Goal: Task Accomplishment & Management: Manage account settings

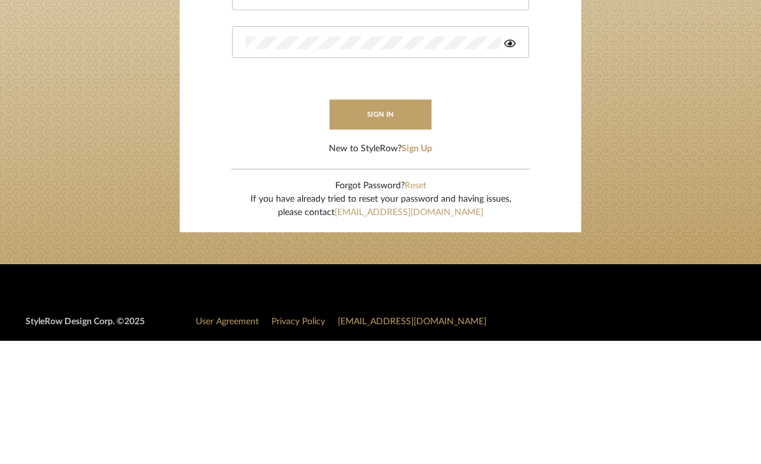
type input "Molly@onyxandoakinteriors.com"
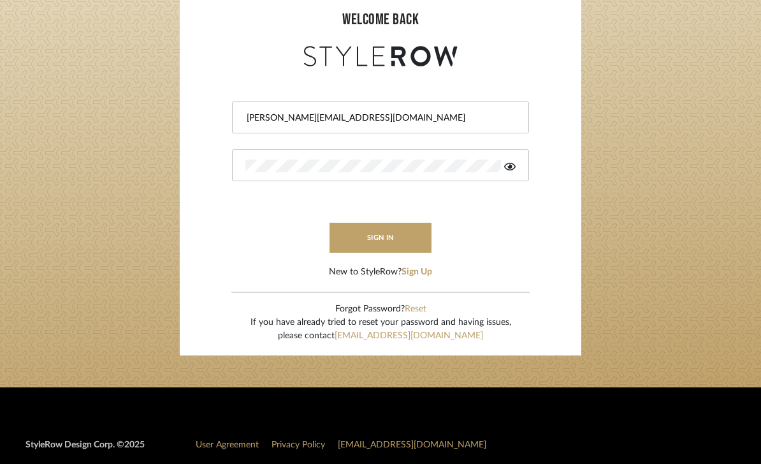
click at [418, 239] on button "sign in" at bounding box center [381, 238] width 102 height 30
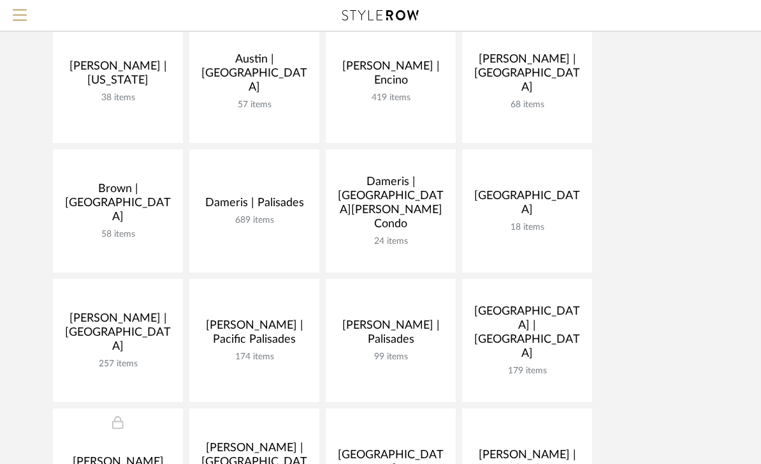
scroll to position [160, 0]
click at [0, 0] on link at bounding box center [0, 0] width 0 height 0
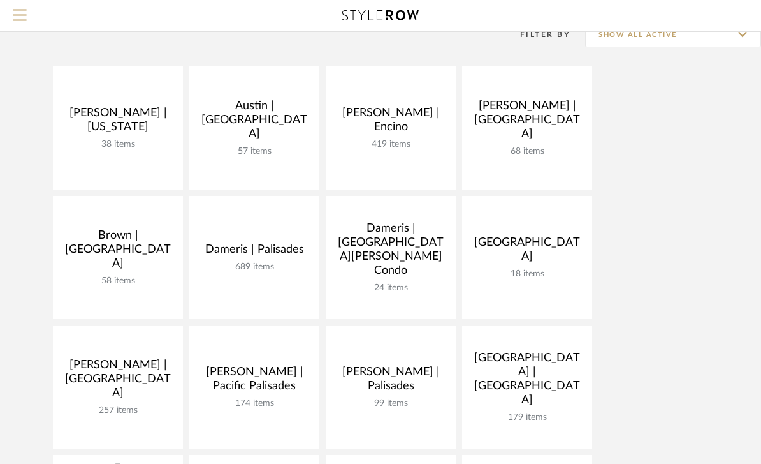
scroll to position [113, 0]
click at [0, 0] on link at bounding box center [0, 0] width 0 height 0
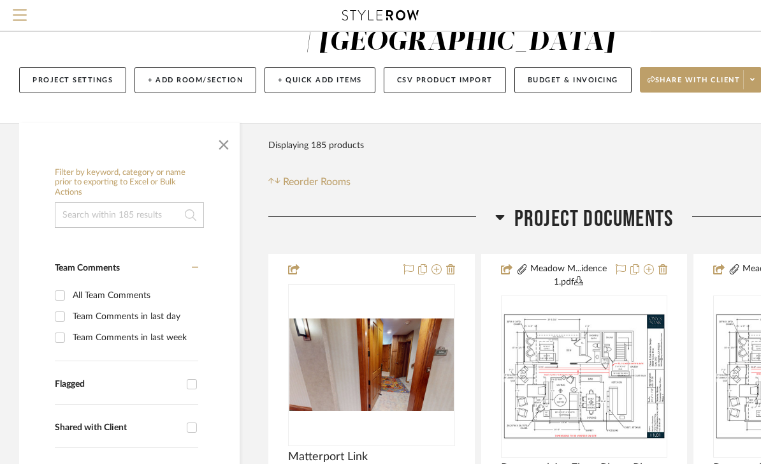
scroll to position [57, 0]
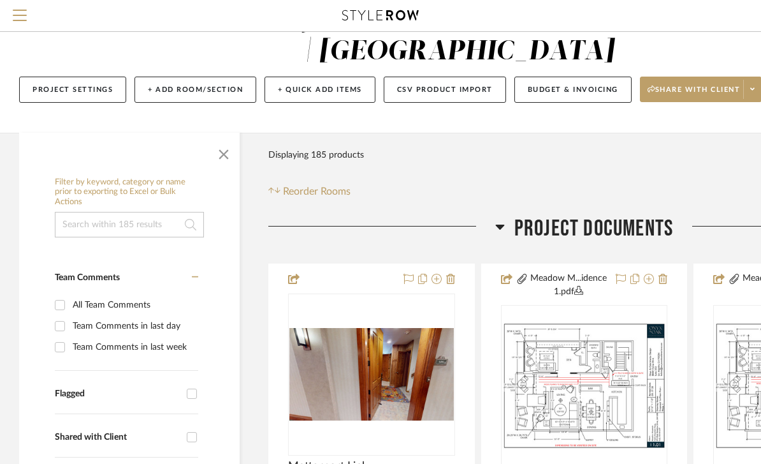
click at [193, 386] on input "Flagged" at bounding box center [192, 393] width 20 height 20
checkbox input "true"
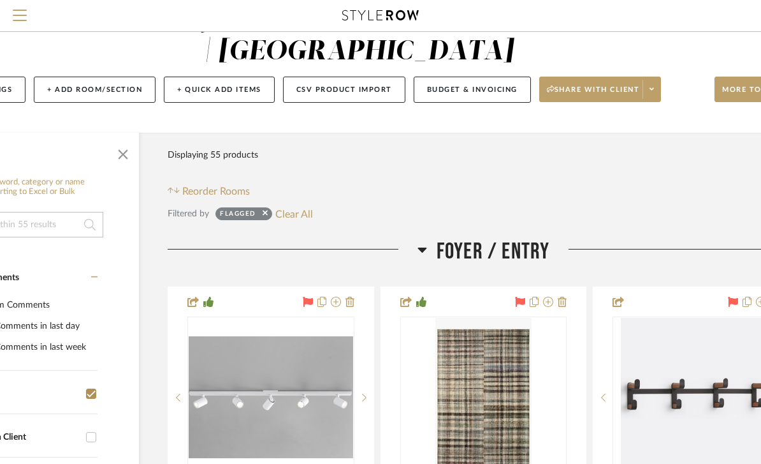
scroll to position [57, 100]
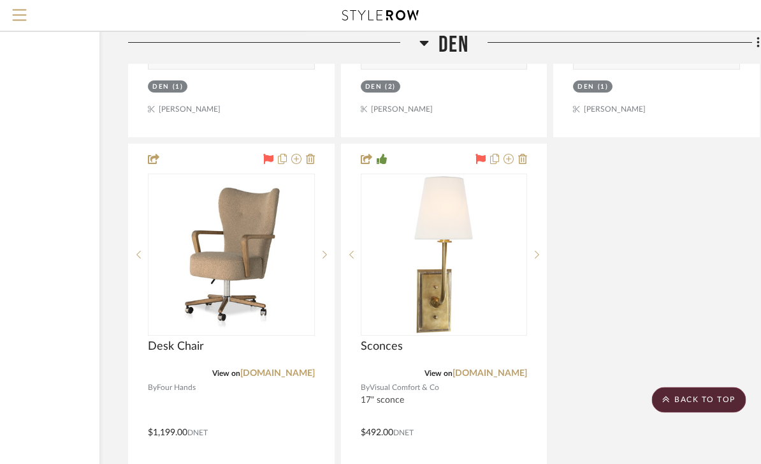
click at [476, 163] on icon at bounding box center [481, 159] width 10 height 10
click at [483, 164] on icon at bounding box center [481, 159] width 10 height 10
click at [483, 160] on icon at bounding box center [481, 159] width 10 height 10
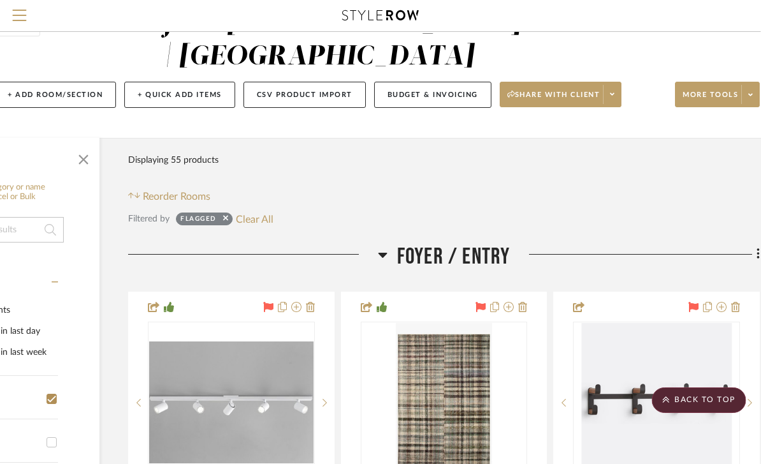
scroll to position [0, 140]
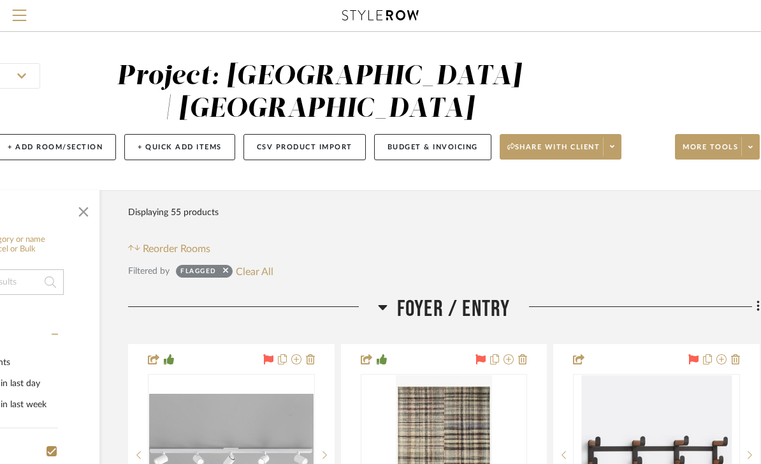
click at [455, 155] on button "Budget & Invoicing" at bounding box center [433, 147] width 117 height 26
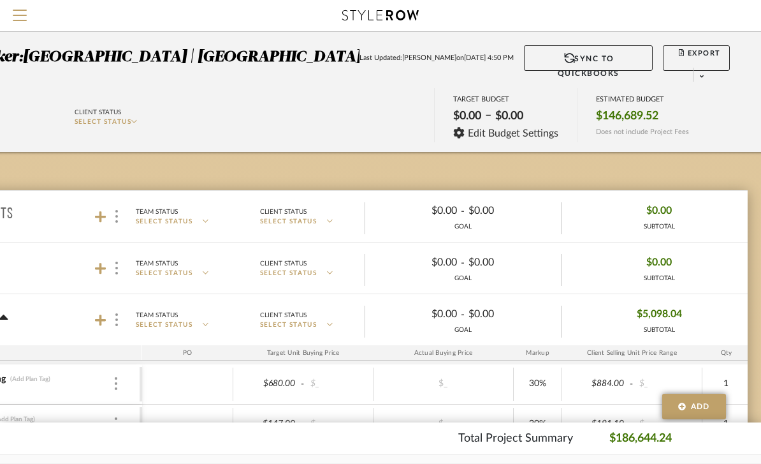
scroll to position [0, 157]
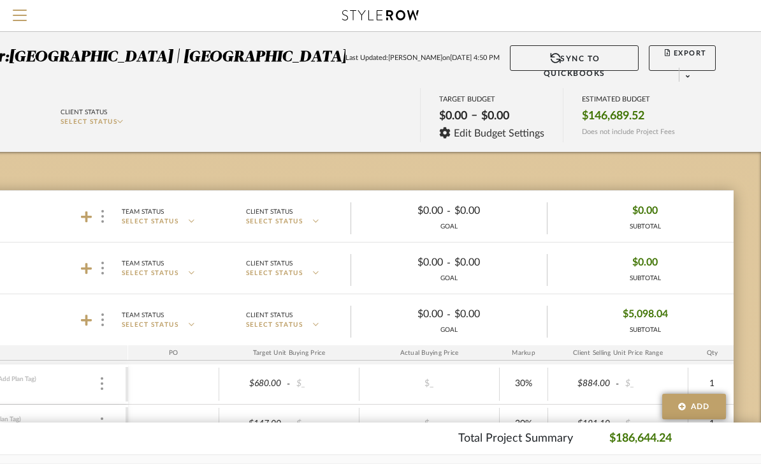
click at [697, 68] on span at bounding box center [688, 77] width 18 height 19
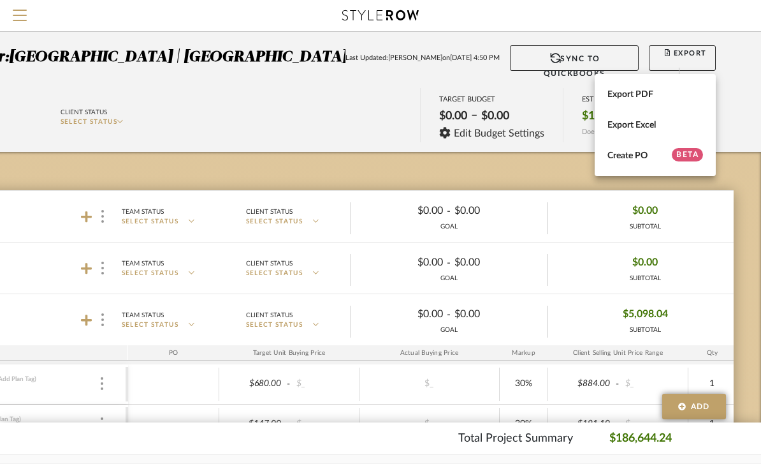
click at [655, 95] on span "Export PDF" at bounding box center [656, 94] width 96 height 11
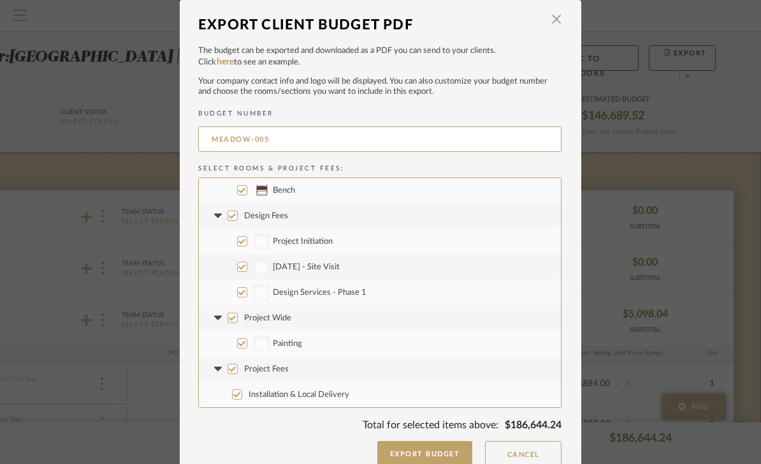
scroll to position [1531, 0]
click at [237, 369] on input "Project Fees" at bounding box center [233, 368] width 10 height 10
checkbox input "false"
click at [233, 313] on input "Project Wide" at bounding box center [233, 317] width 10 height 10
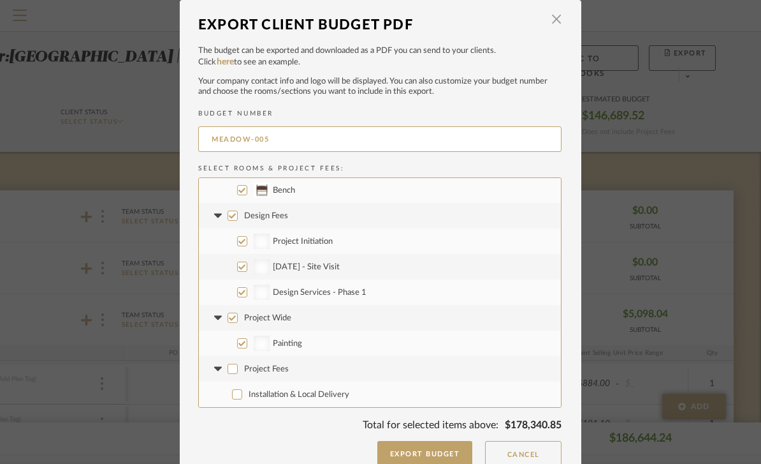
checkbox input "false"
click at [231, 224] on label "Design Fees" at bounding box center [380, 216] width 362 height 26
click at [231, 221] on input "Design Fees" at bounding box center [233, 215] width 10 height 10
checkbox input "false"
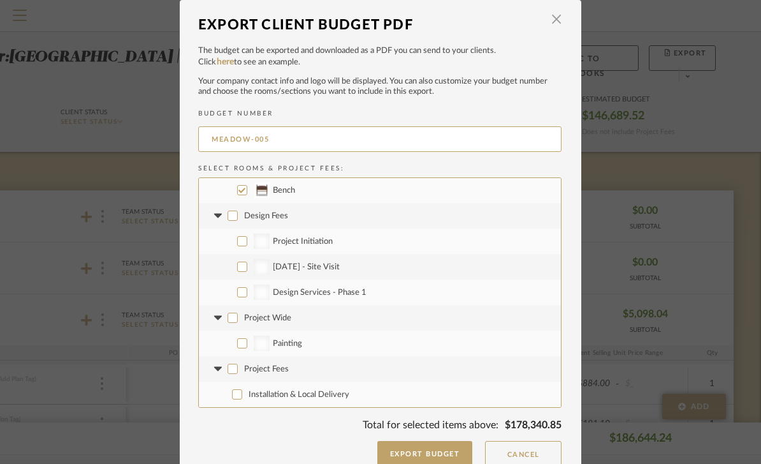
checkbox input "false"
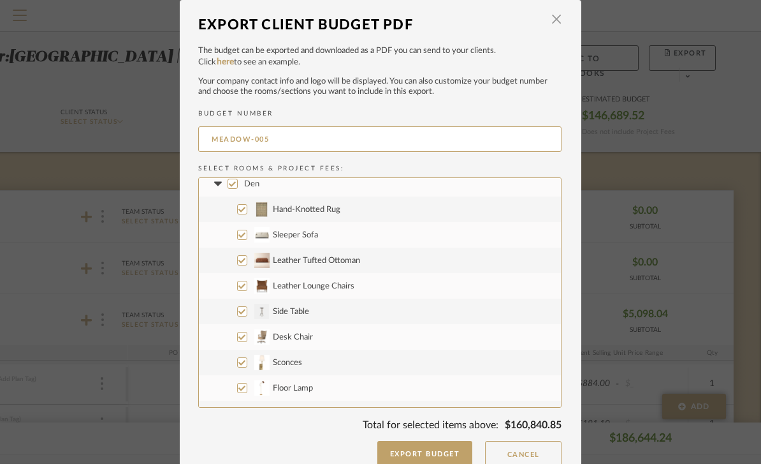
scroll to position [656, 0]
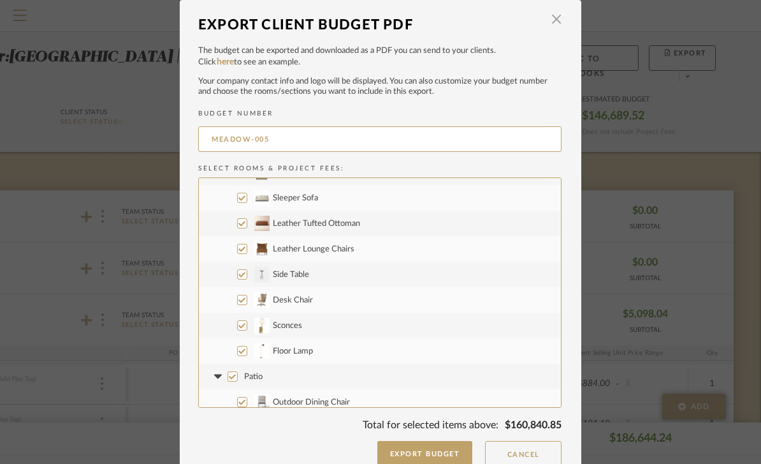
click at [244, 326] on input "Sconces" at bounding box center [242, 325] width 10 height 10
checkbox input "false"
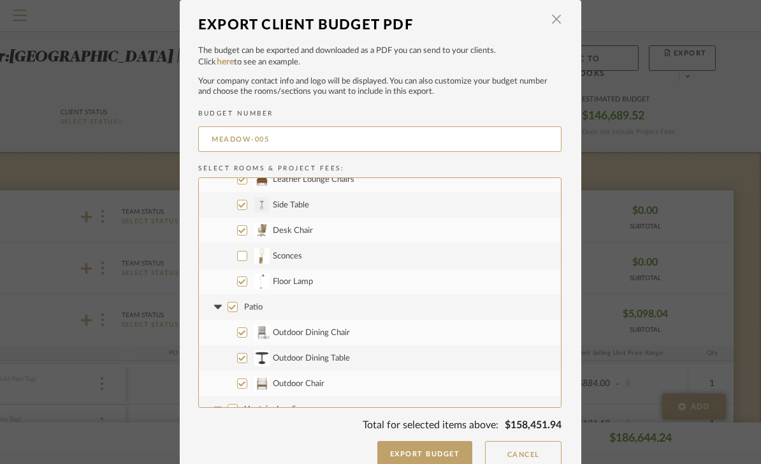
scroll to position [728, 0]
click at [240, 252] on input "Sconces" at bounding box center [242, 254] width 10 height 10
checkbox input "true"
click at [241, 258] on input "Sconces" at bounding box center [242, 254] width 10 height 10
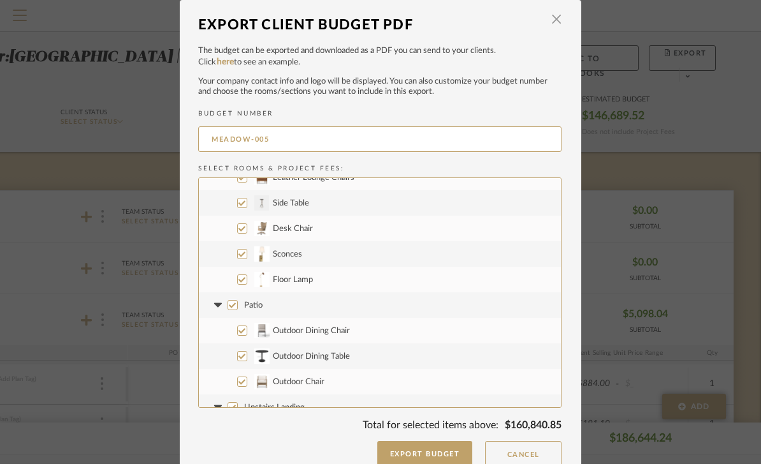
checkbox input "false"
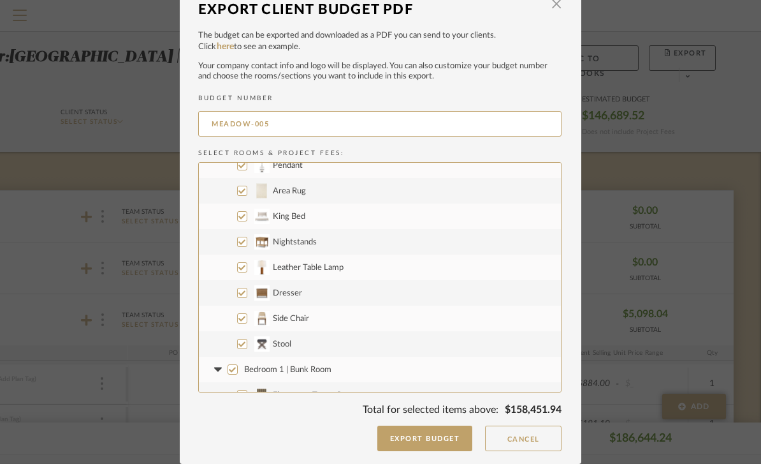
scroll to position [15, 0]
click at [438, 441] on button "Export Budget" at bounding box center [425, 439] width 96 height 26
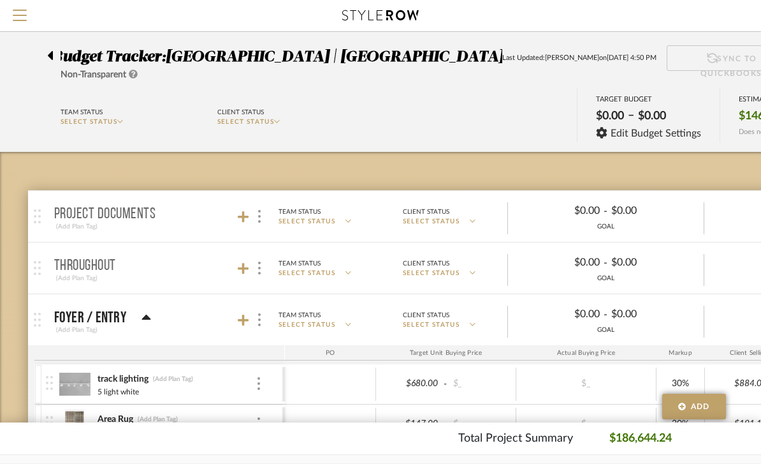
scroll to position [0, 157]
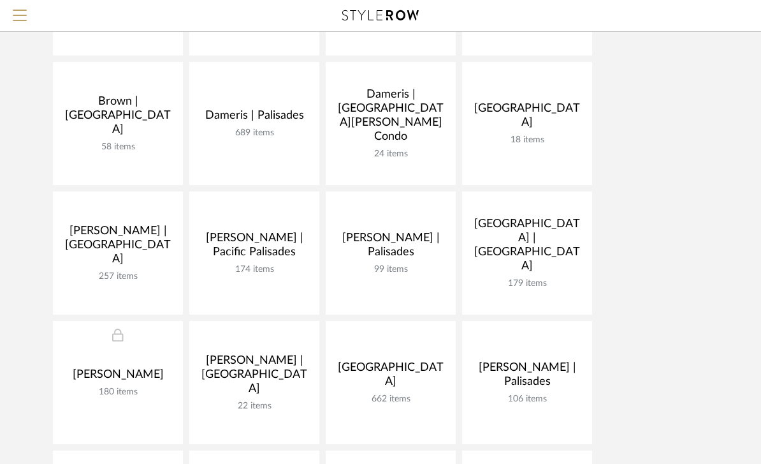
scroll to position [250, 0]
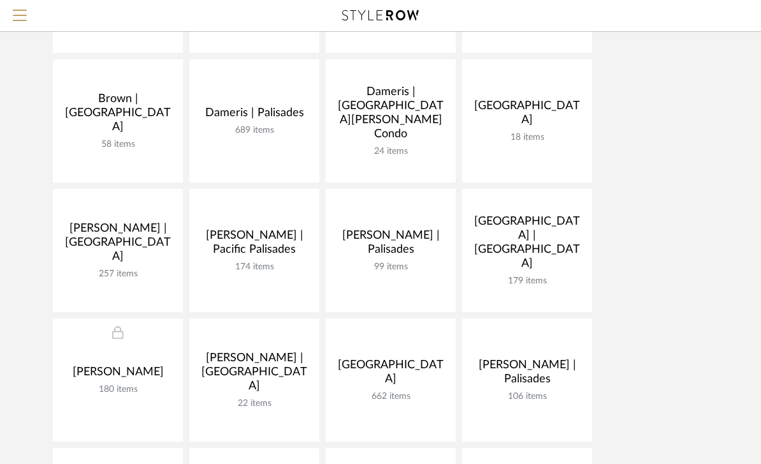
click at [0, 0] on link at bounding box center [0, 0] width 0 height 0
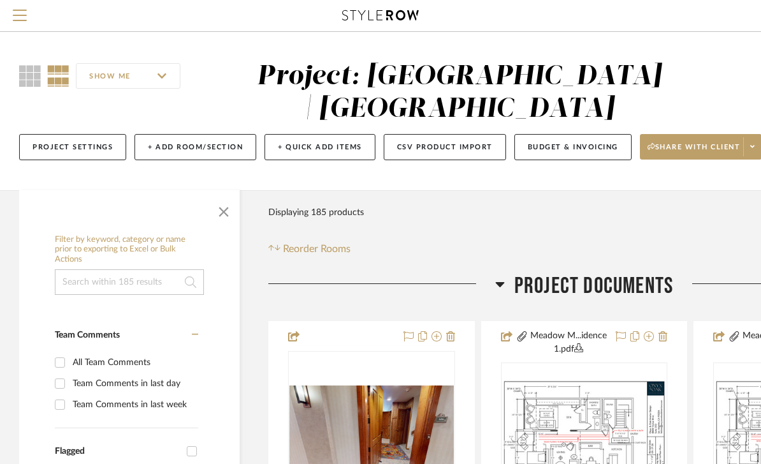
click at [509, 292] on h3 "Project Documents" at bounding box center [584, 285] width 178 height 27
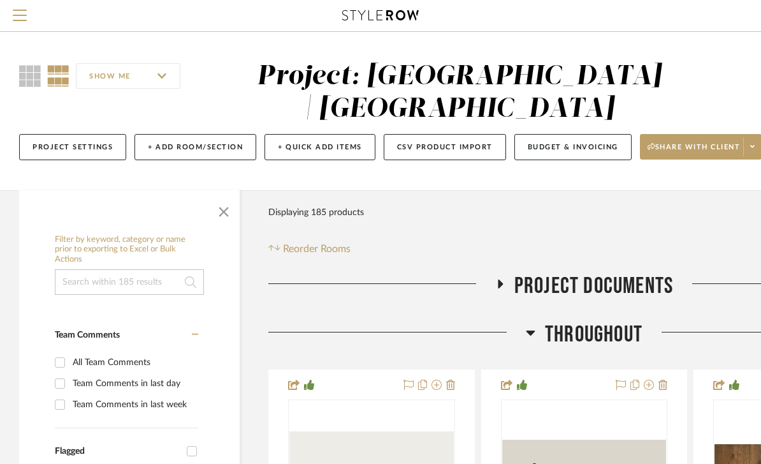
click at [531, 348] on h3 "Throughout" at bounding box center [584, 334] width 117 height 27
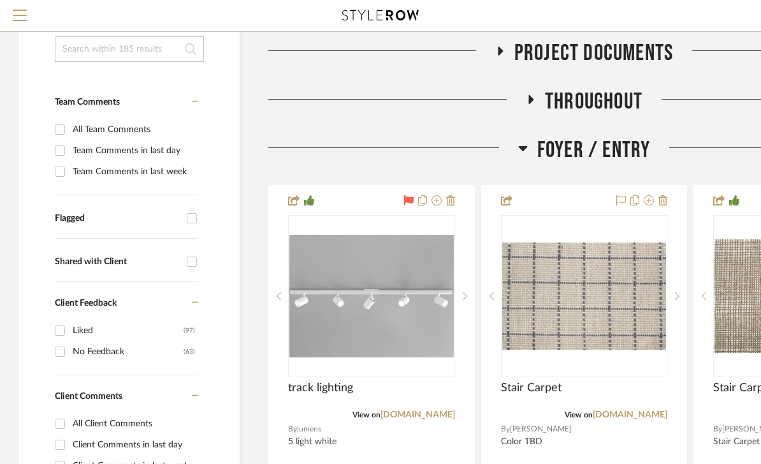
scroll to position [257, 0]
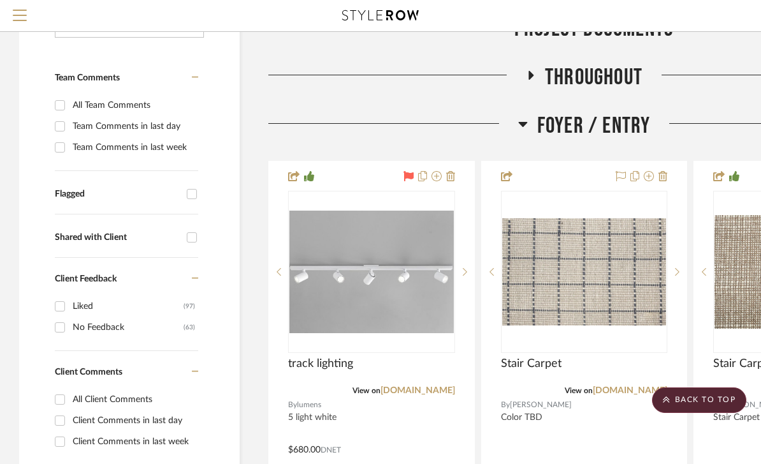
click at [527, 129] on icon at bounding box center [523, 123] width 10 height 15
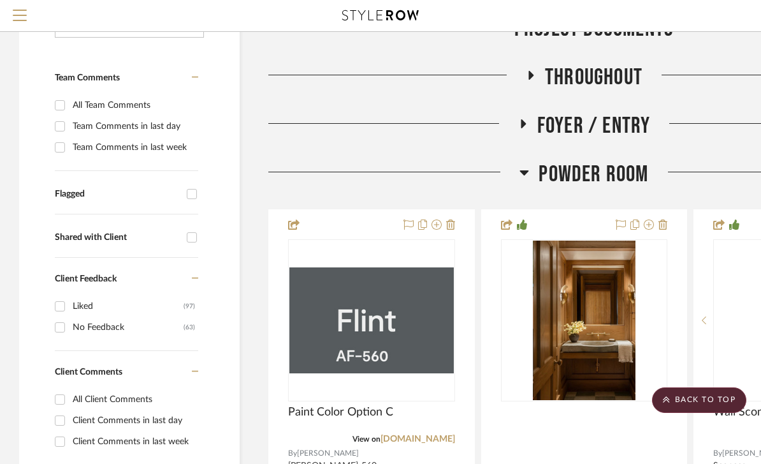
click at [523, 180] on icon at bounding box center [525, 172] width 10 height 15
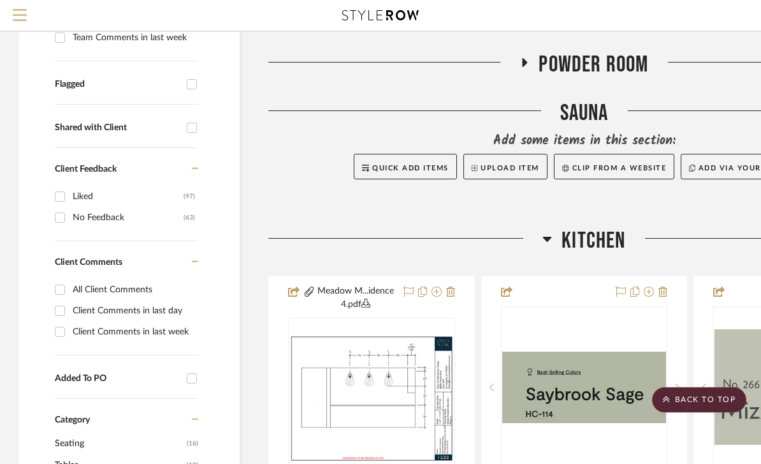
scroll to position [367, 0]
click at [555, 242] on h3 "Kitchen" at bounding box center [584, 240] width 83 height 27
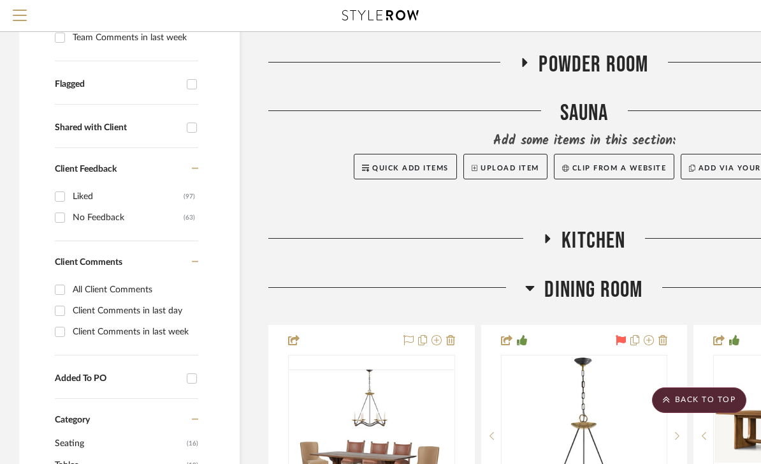
click at [532, 289] on icon at bounding box center [530, 288] width 9 height 5
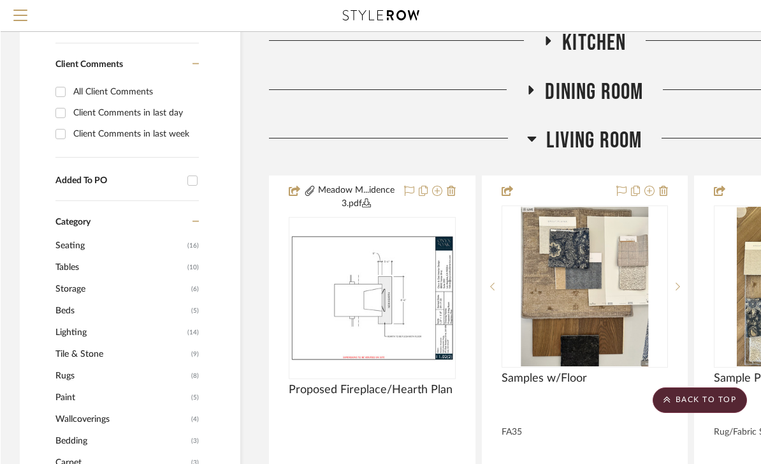
scroll to position [570, 0]
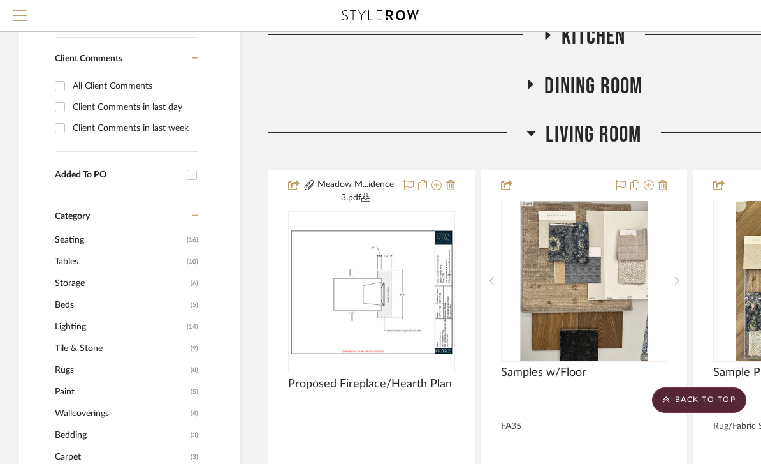
click at [532, 136] on icon at bounding box center [531, 133] width 9 height 5
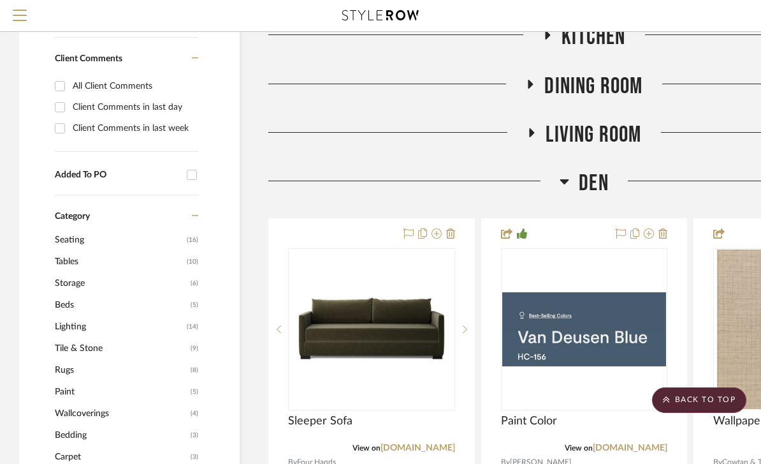
click at [566, 186] on icon at bounding box center [565, 180] width 10 height 15
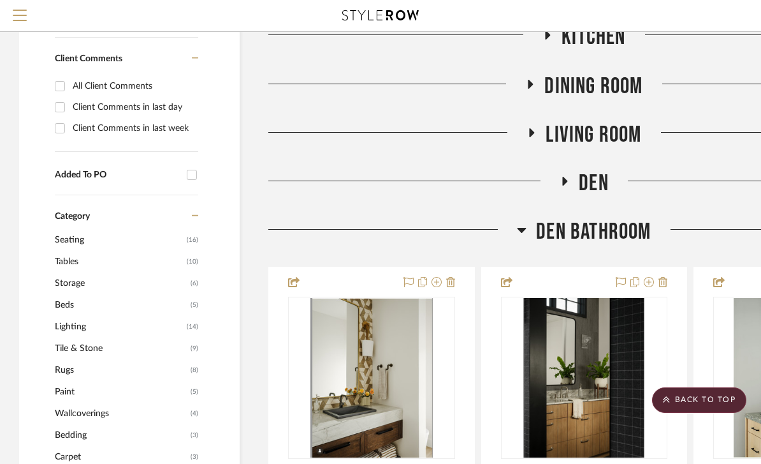
click at [525, 237] on icon at bounding box center [522, 229] width 10 height 15
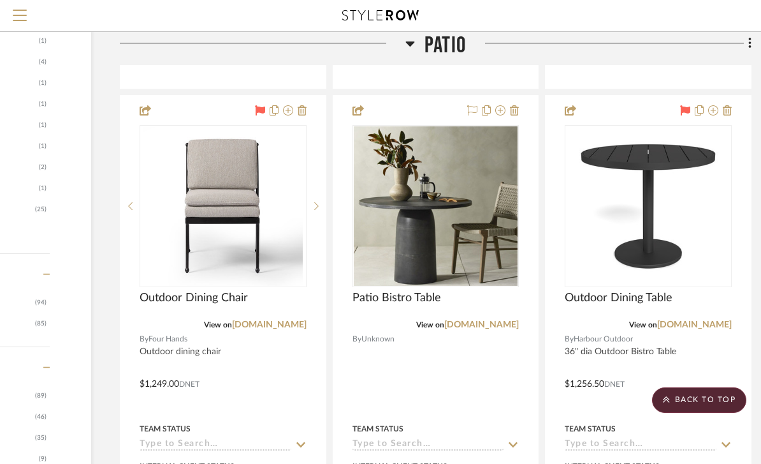
scroll to position [1356, 147]
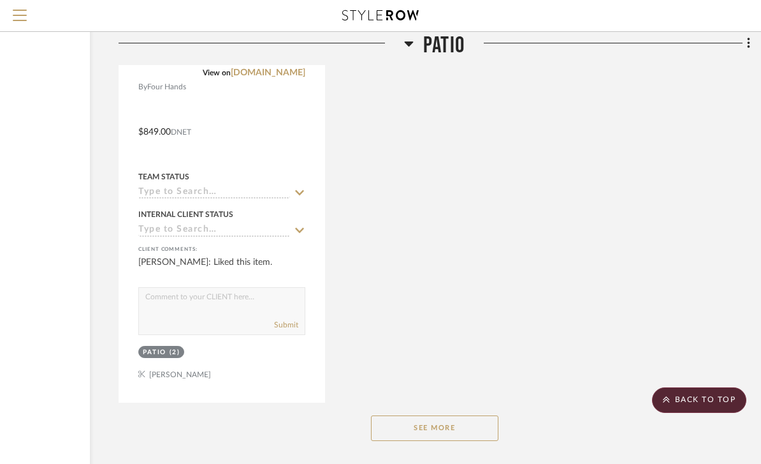
click at [467, 430] on button "See More" at bounding box center [435, 428] width 128 height 26
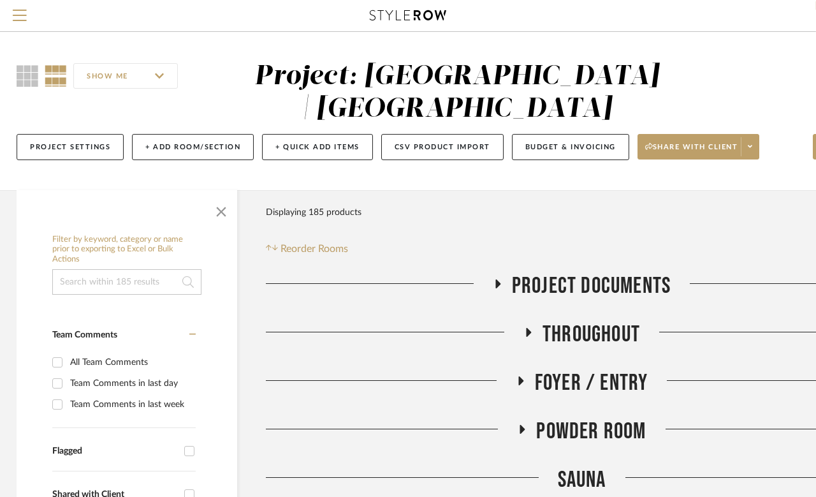
scroll to position [0, 0]
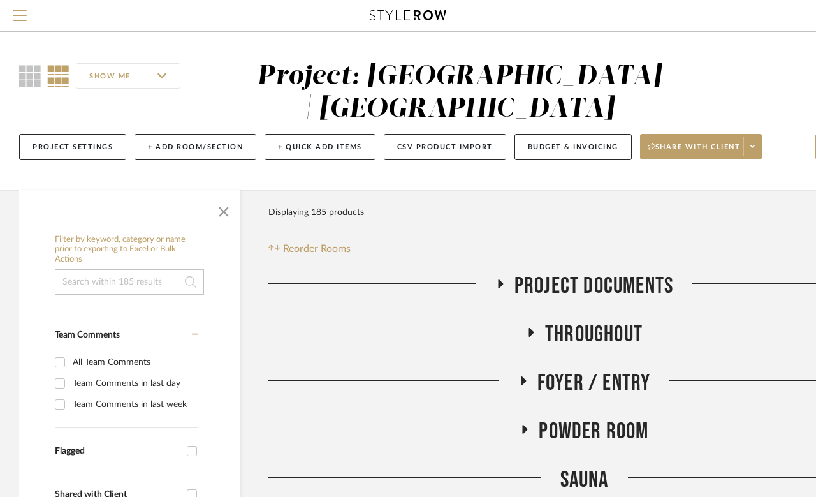
click at [28, 17] on button "Menu" at bounding box center [20, 15] width 40 height 31
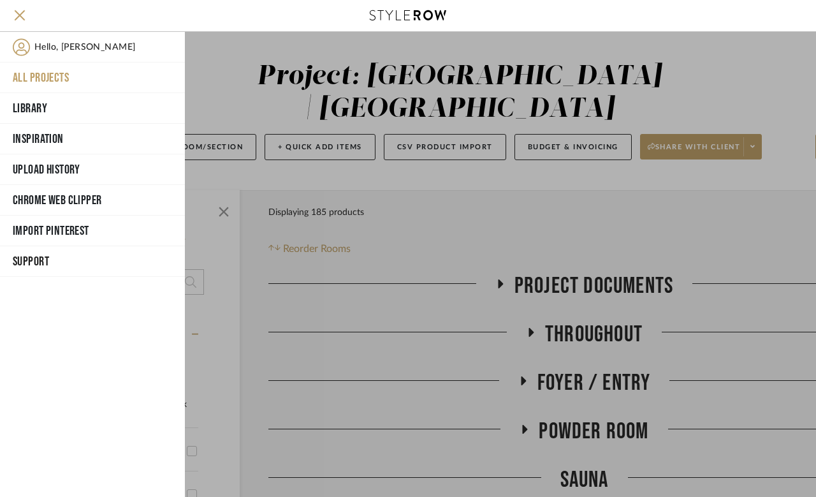
click at [33, 112] on button "Library" at bounding box center [92, 108] width 185 height 31
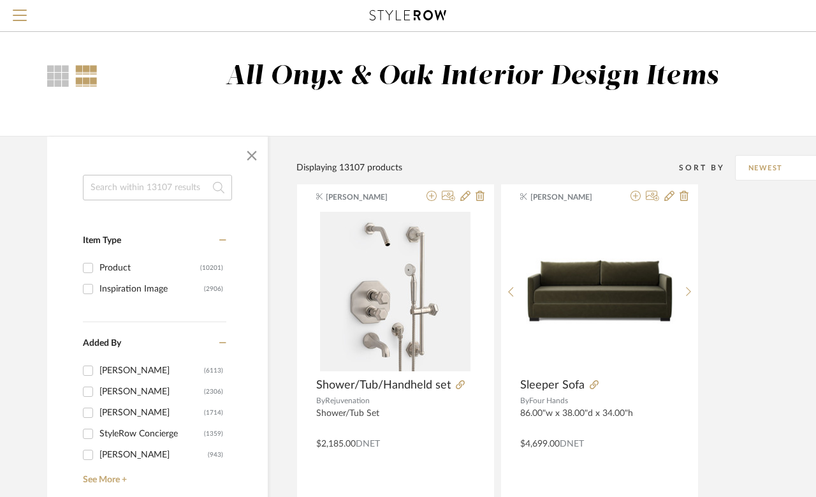
click at [169, 182] on input at bounding box center [157, 188] width 149 height 26
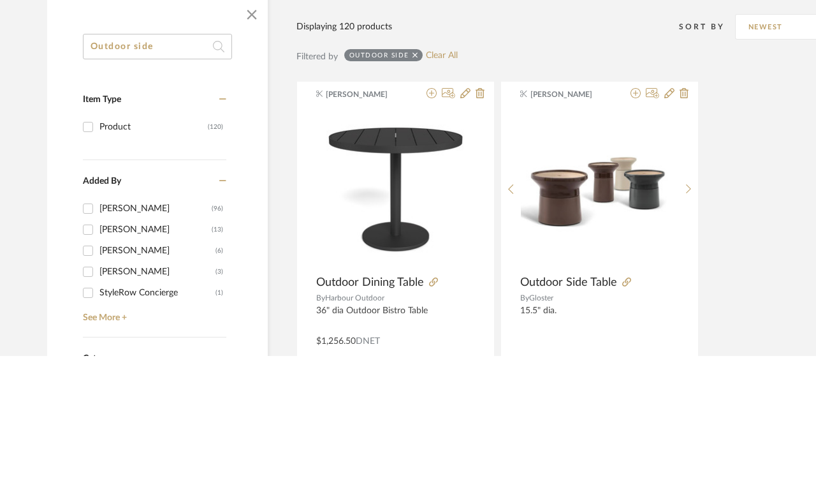
type input "Outdoor side"
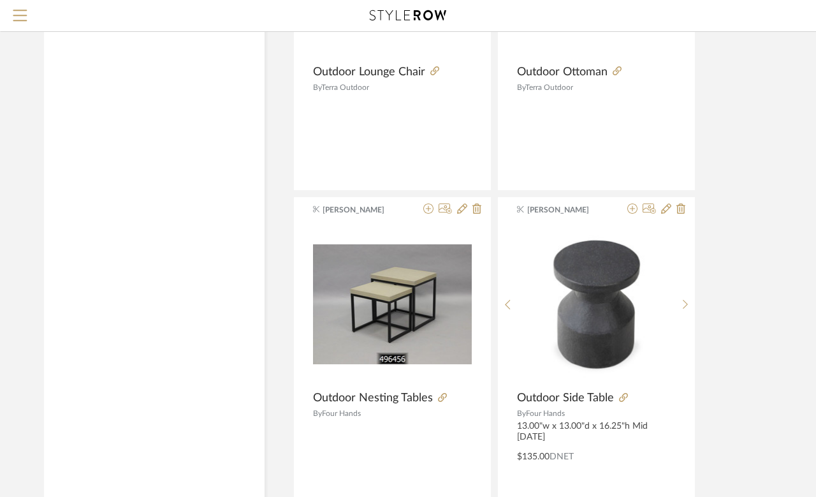
scroll to position [2063, 3]
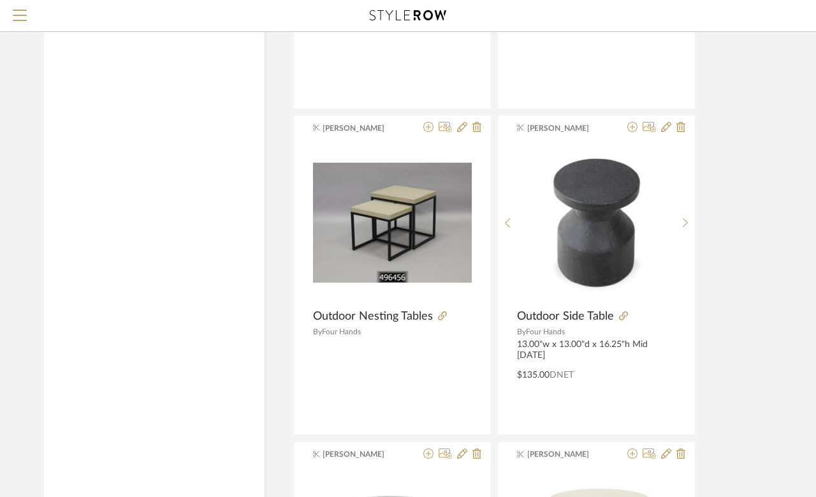
click at [627, 319] on icon at bounding box center [623, 315] width 9 height 9
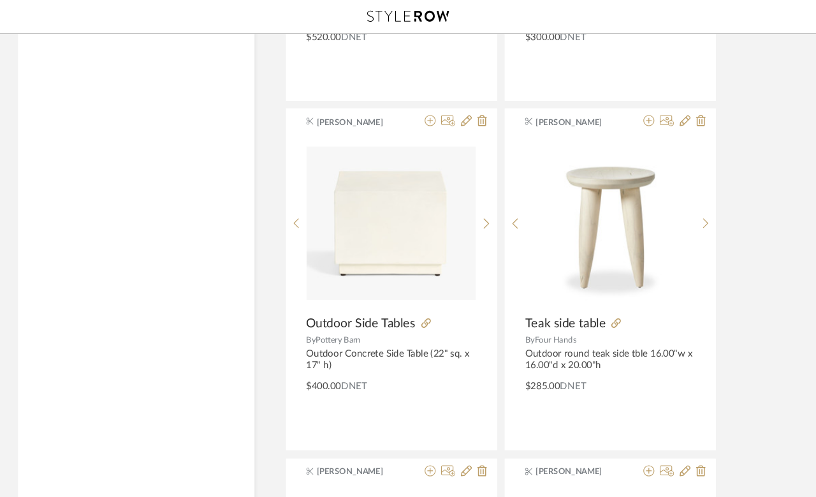
scroll to position [4688, 3]
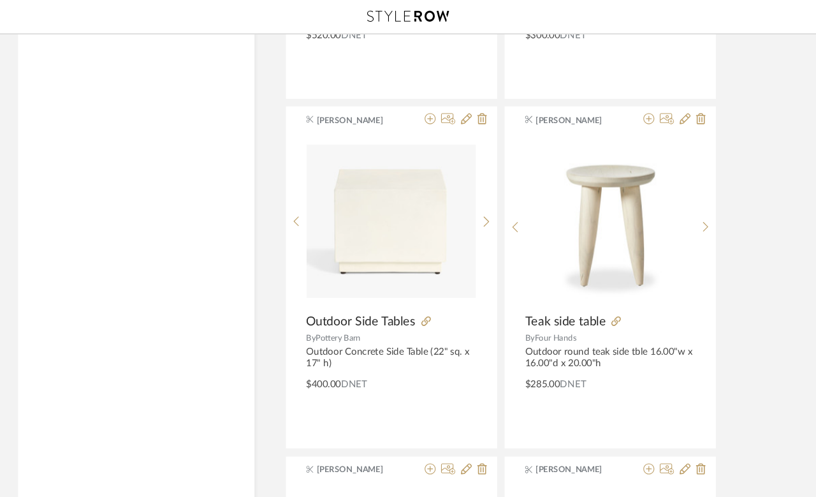
click at [676, 207] on sr-next-btn at bounding box center [686, 212] width 20 height 11
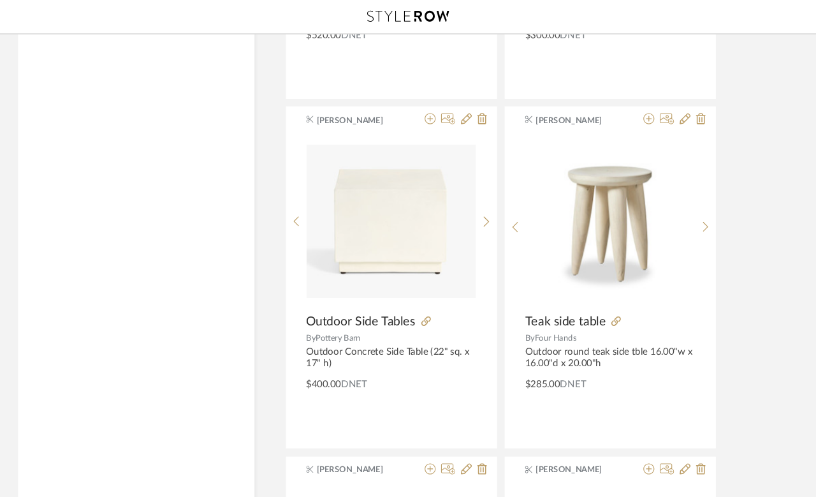
click at [683, 217] on icon at bounding box center [686, 212] width 6 height 11
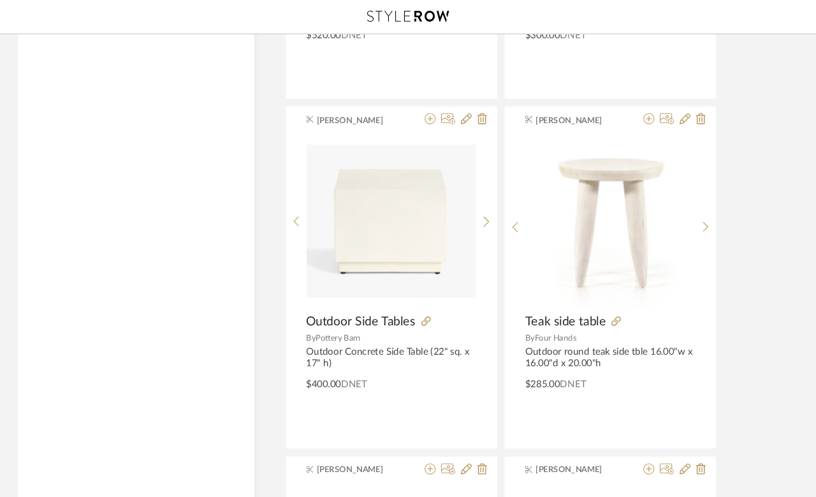
click at [597, 304] on icon at bounding box center [601, 299] width 9 height 9
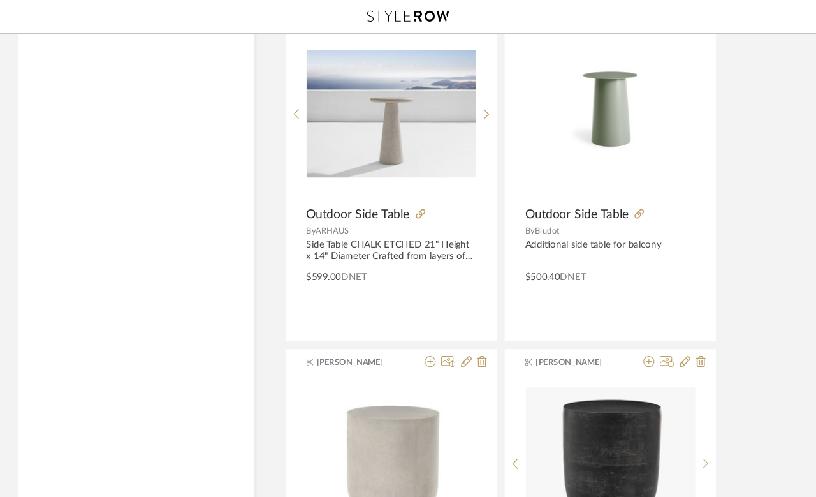
scroll to position [5441, 3]
click at [415, 196] on icon at bounding box center [419, 198] width 9 height 9
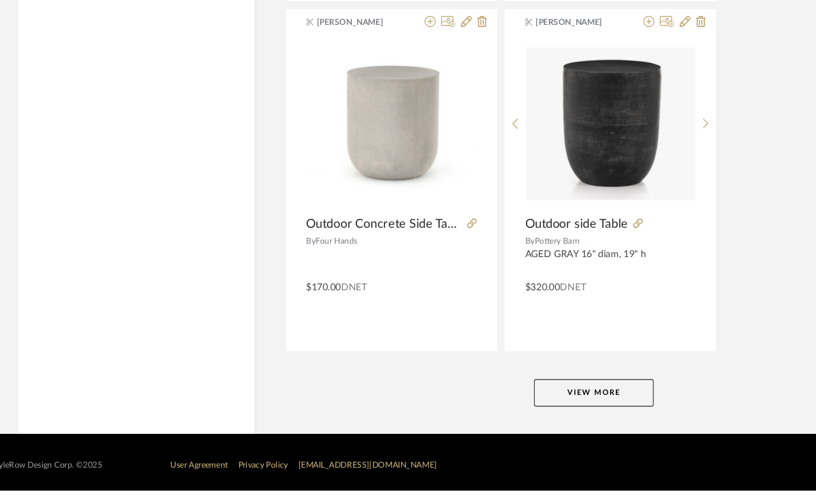
scroll to position [5717, 3]
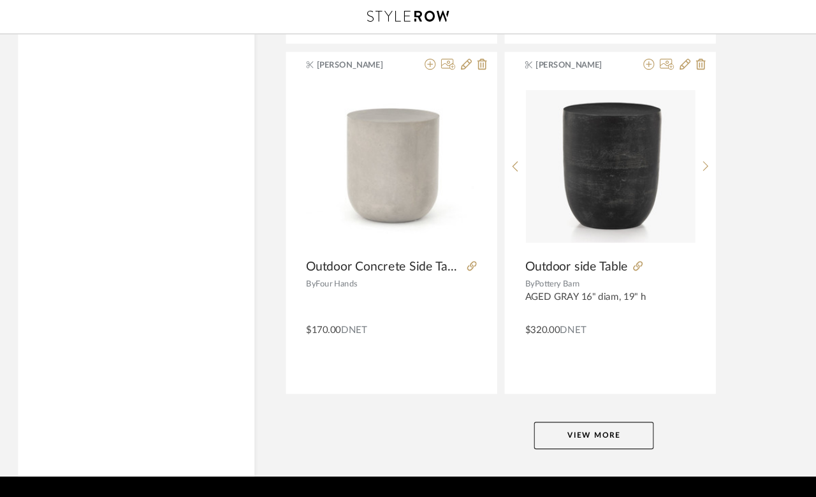
click at [587, 404] on button "View More" at bounding box center [581, 406] width 112 height 26
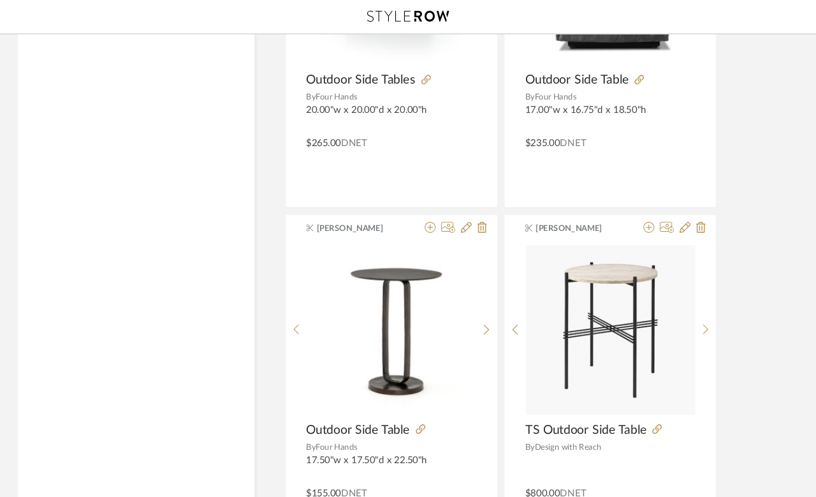
scroll to position [8173, 3]
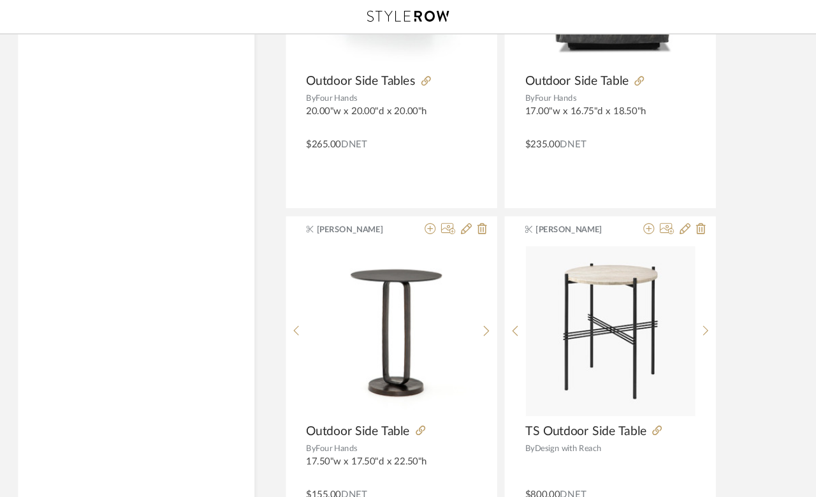
click at [415, 398] on icon at bounding box center [419, 401] width 9 height 9
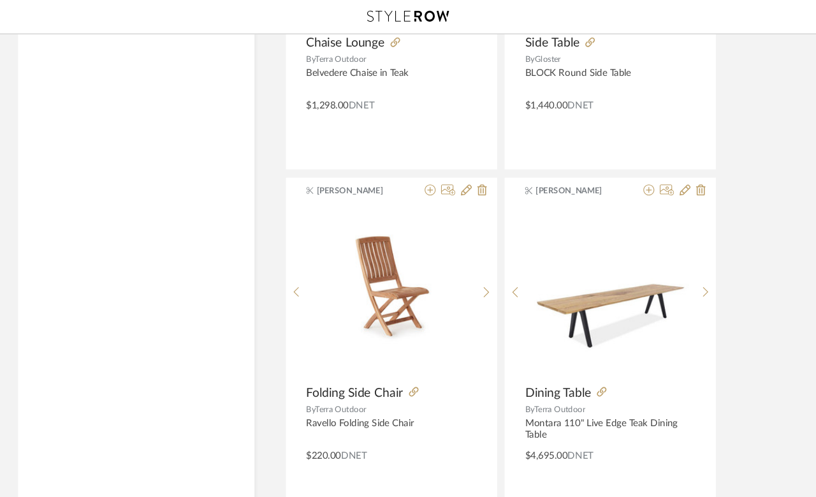
scroll to position [11588, 3]
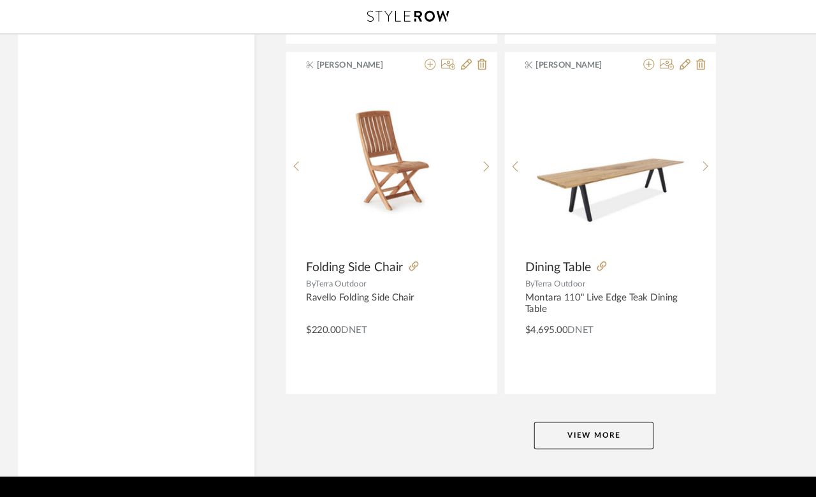
click at [592, 405] on button "View More" at bounding box center [581, 406] width 112 height 26
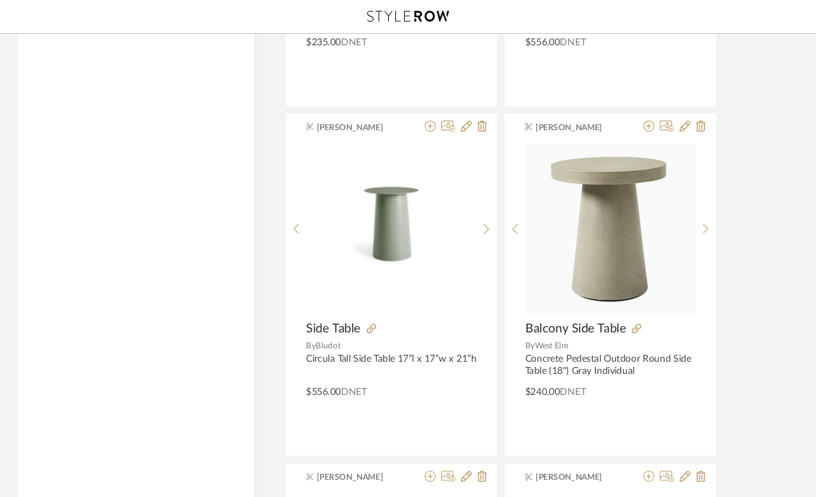
scroll to position [13830, 3]
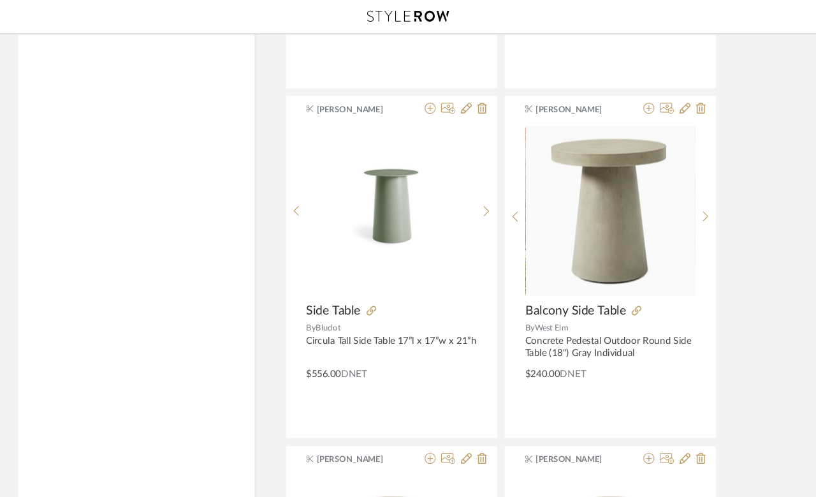
click at [683, 197] on icon at bounding box center [686, 201] width 6 height 11
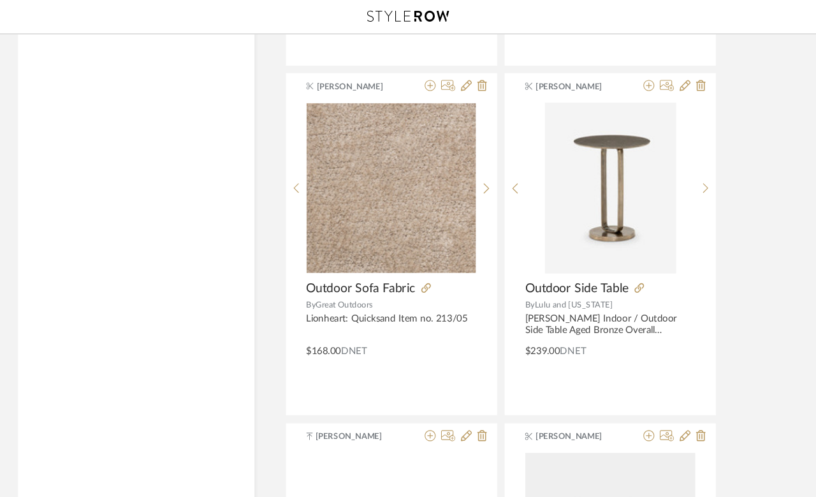
scroll to position [15145, 3]
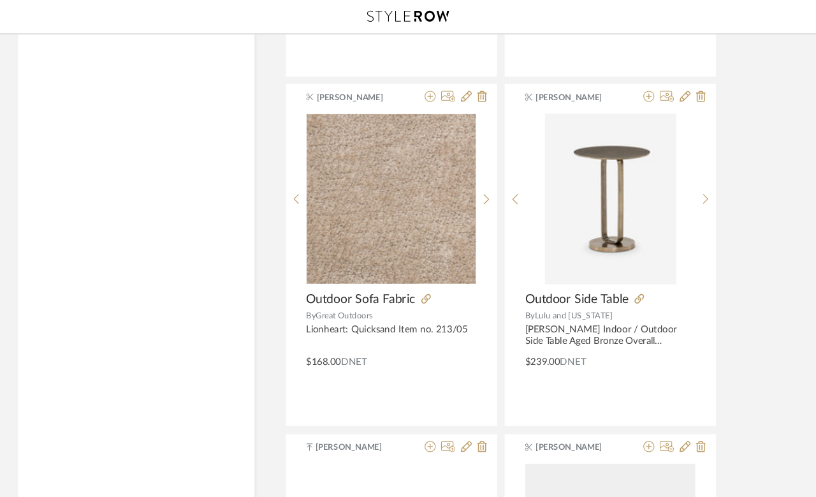
click at [619, 275] on fa-icon at bounding box center [623, 279] width 9 height 9
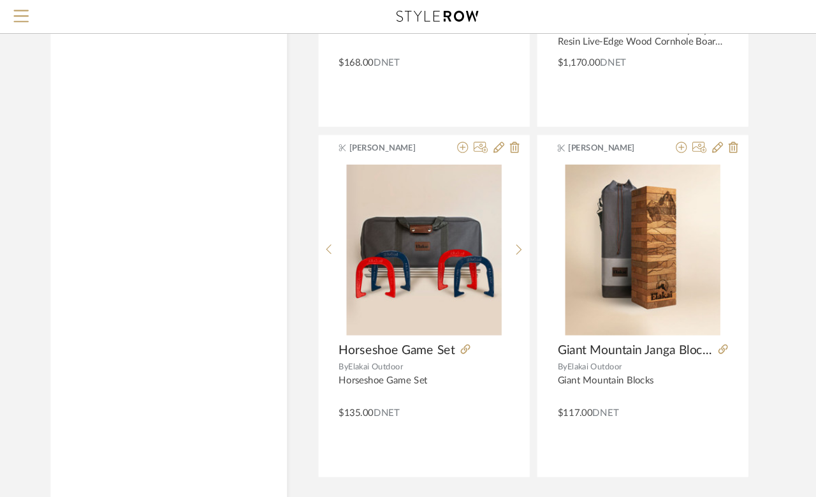
scroll to position [17458, 0]
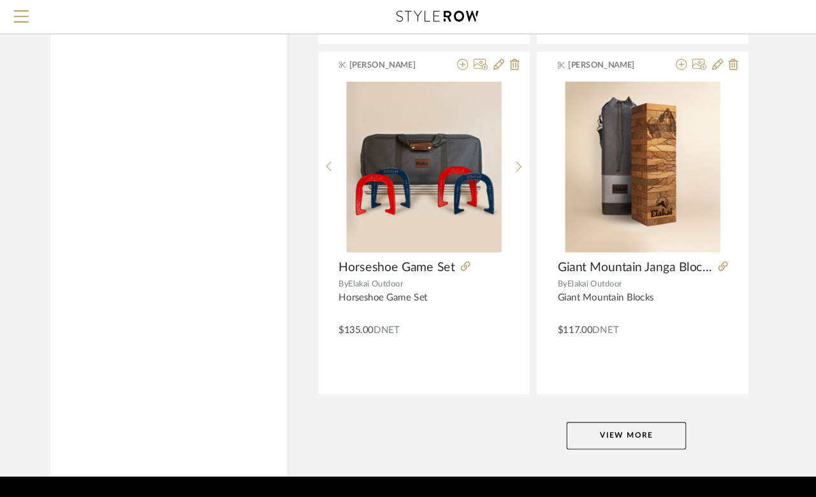
click at [592, 407] on button "View More" at bounding box center [585, 406] width 112 height 26
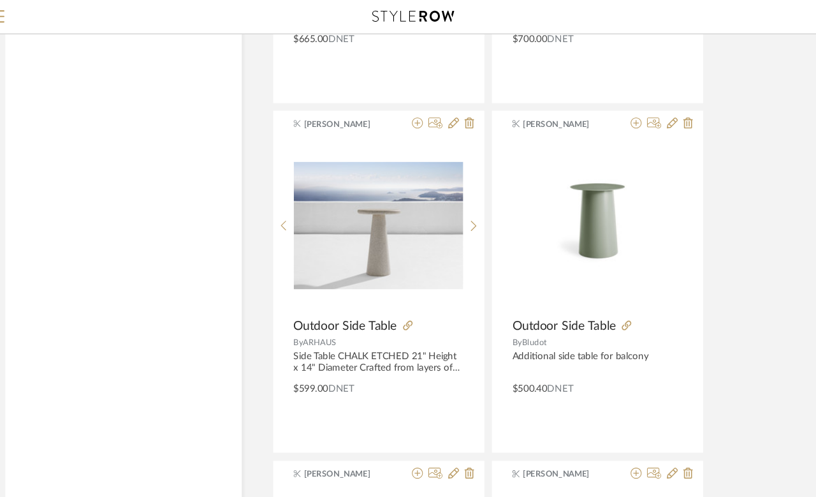
scroll to position [5335, 20]
click at [407, 115] on icon at bounding box center [412, 115] width 10 height 10
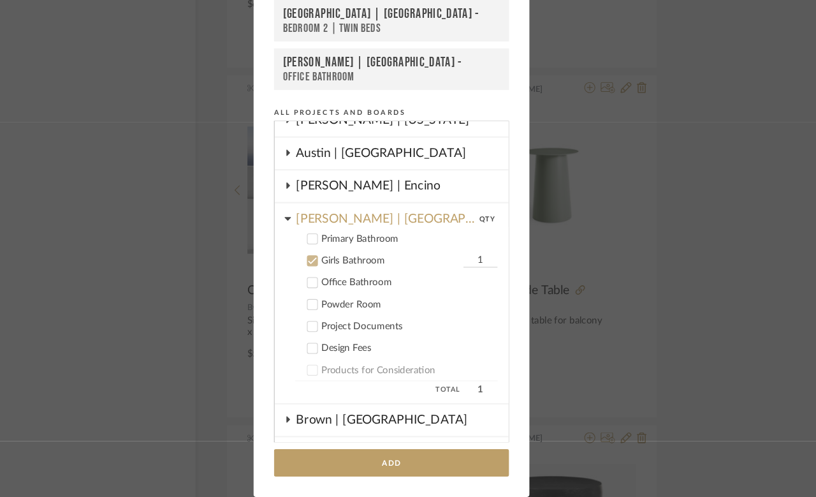
scroll to position [45, 0]
click at [330, 272] on icon at bounding box center [334, 276] width 9 height 9
checkbox input "false"
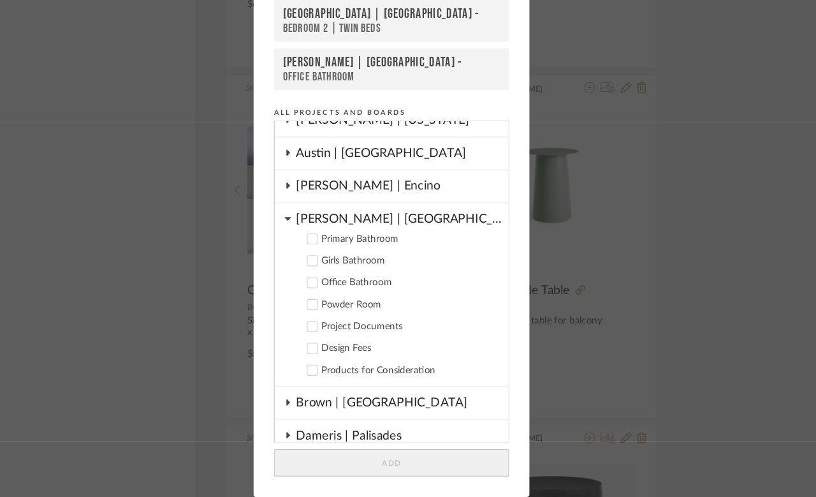
click at [308, 230] on button at bounding box center [311, 237] width 6 height 15
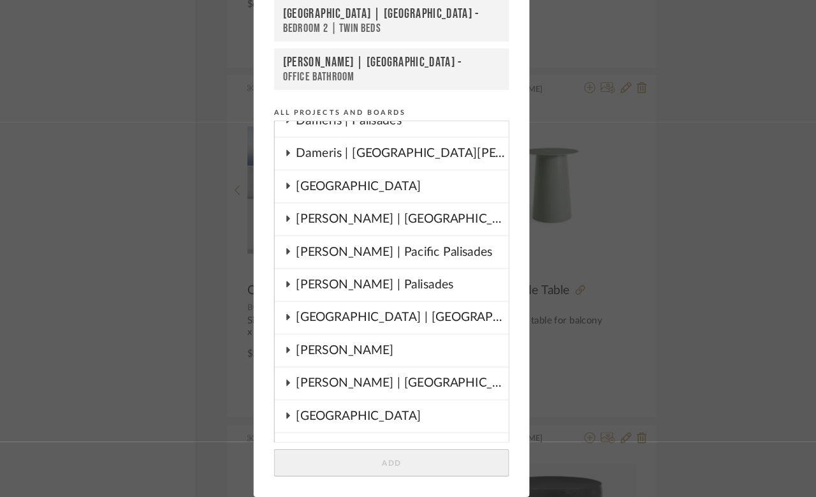
scroll to position [197, 0]
click at [319, 316] on div "Meadow Mountain | Vail Valley" at bounding box center [418, 330] width 198 height 29
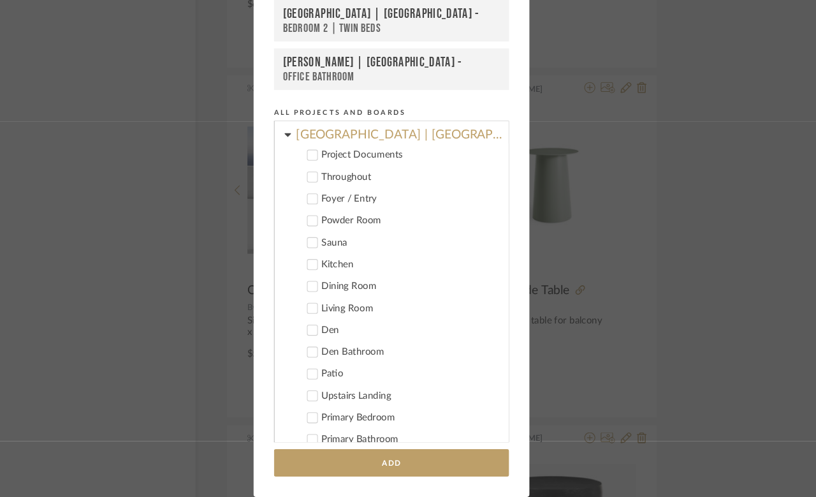
scroll to position [368, 0]
click at [330, 377] on icon at bounding box center [334, 381] width 9 height 9
checkbox input "true"
checkbox input "false"
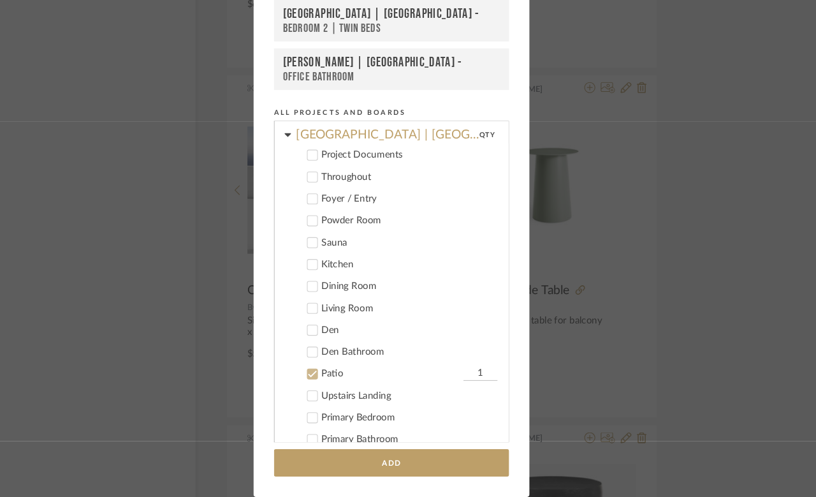
click at [360, 452] on button "Add" at bounding box center [407, 465] width 219 height 26
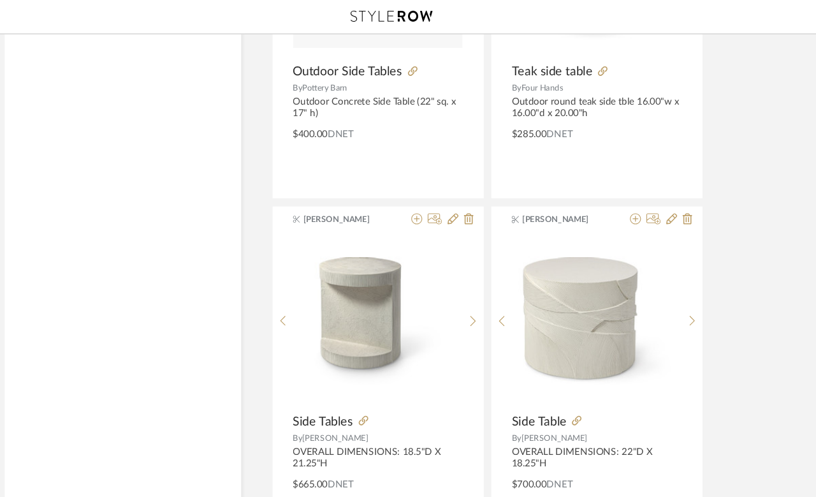
scroll to position [4920, 0]
click at [474, 304] on sr-next-btn at bounding box center [484, 305] width 20 height 11
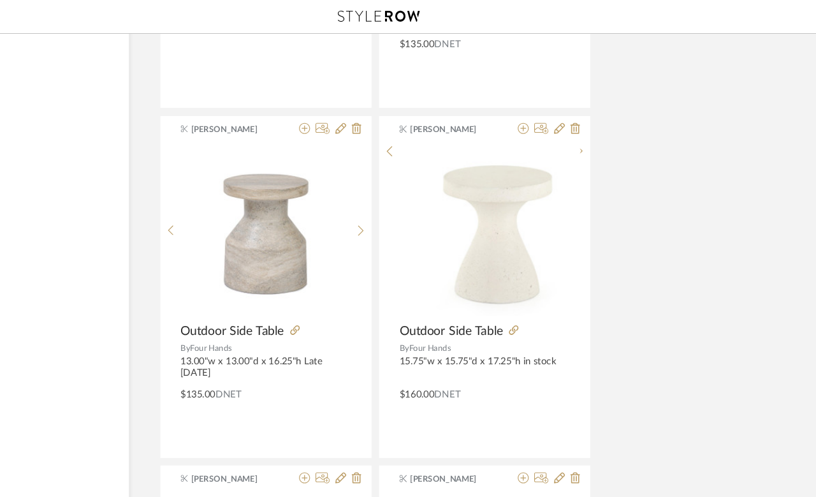
scroll to position [2397, 92]
click at [587, 214] on sr-next-btn at bounding box center [597, 219] width 20 height 11
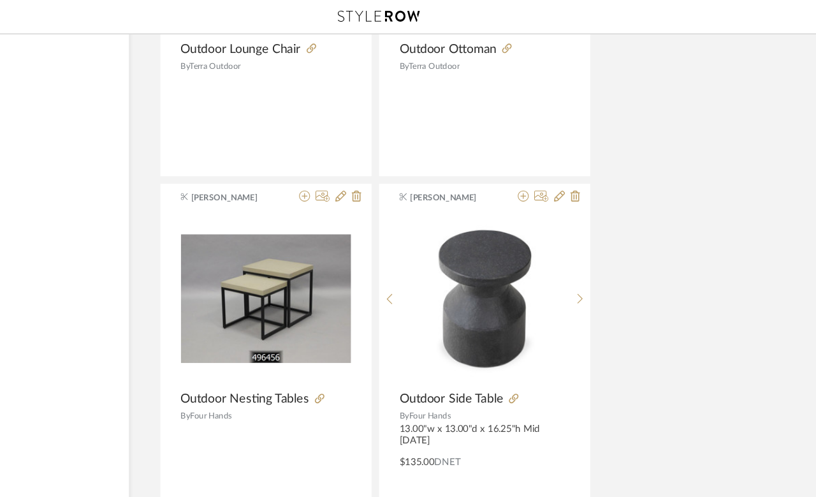
scroll to position [2004, 92]
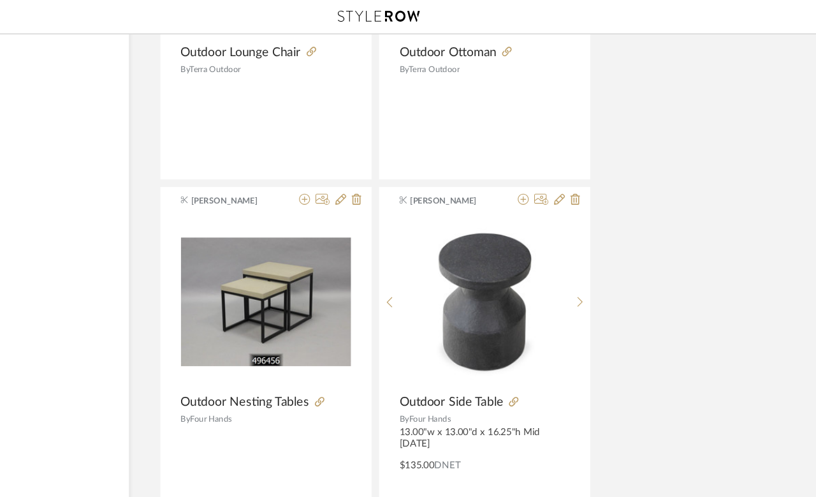
click at [538, 186] on icon at bounding box center [543, 185] width 10 height 10
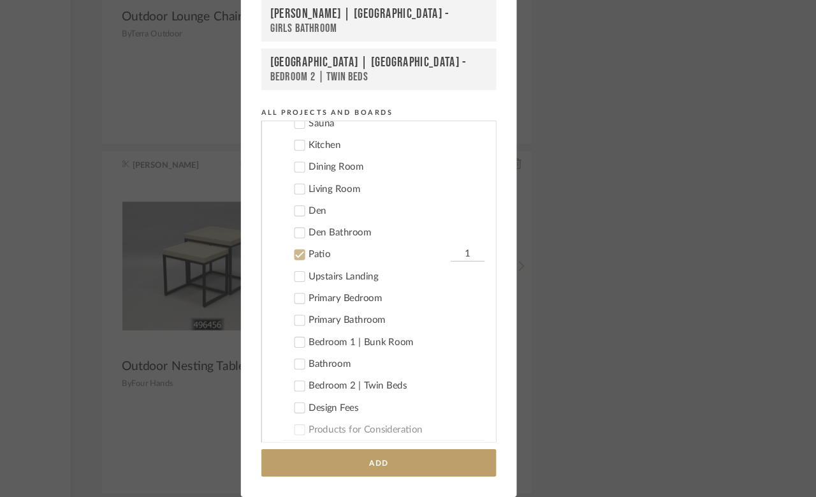
scroll to position [478, 0]
click at [377, 452] on button "Add" at bounding box center [407, 465] width 219 height 26
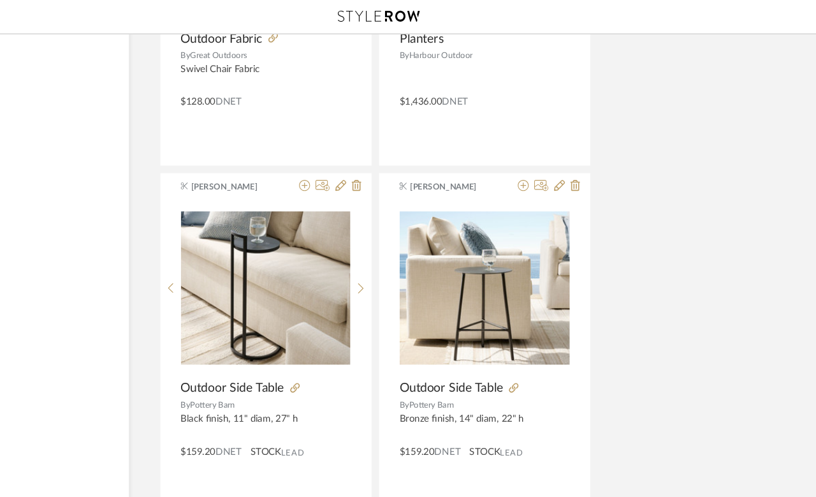
scroll to position [1364, 92]
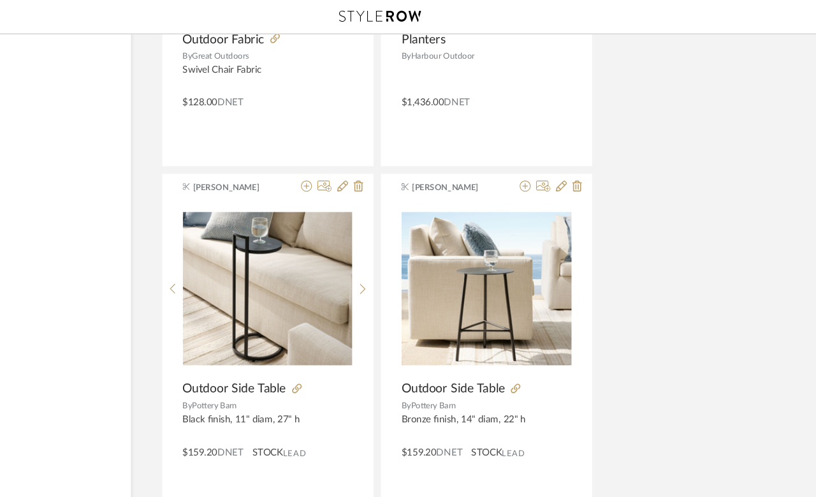
click at [530, 359] on icon at bounding box center [534, 362] width 9 height 9
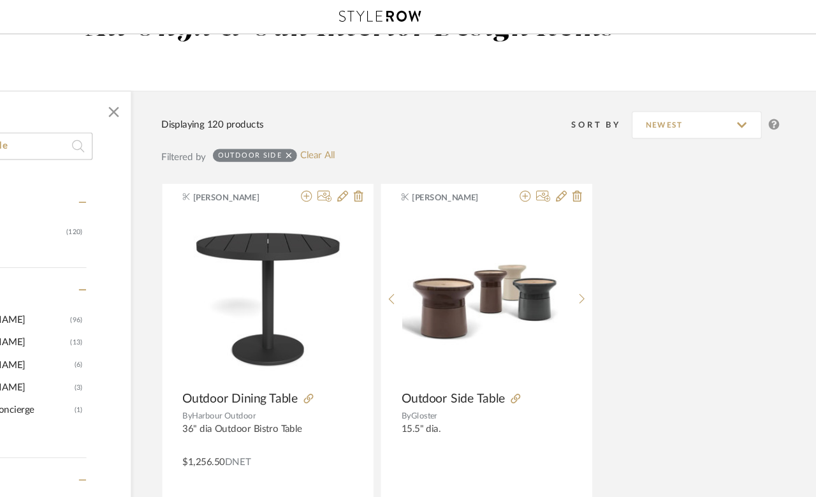
scroll to position [0, 92]
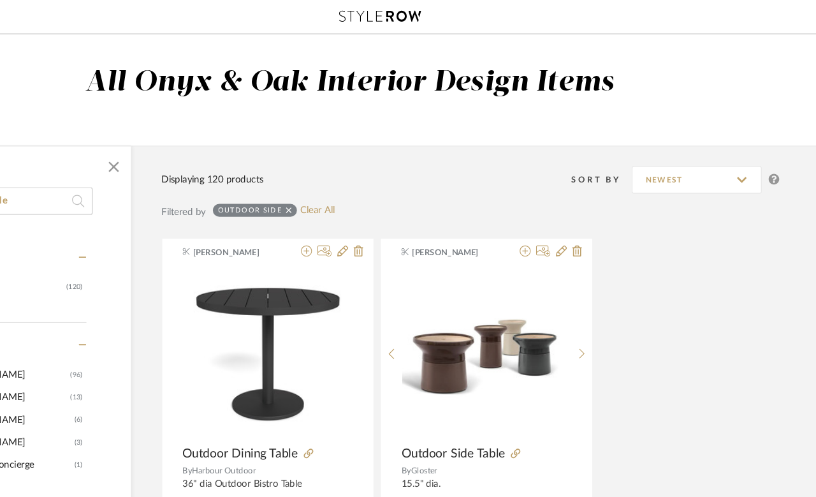
click at [333, 201] on link "Clear All" at bounding box center [349, 196] width 32 height 11
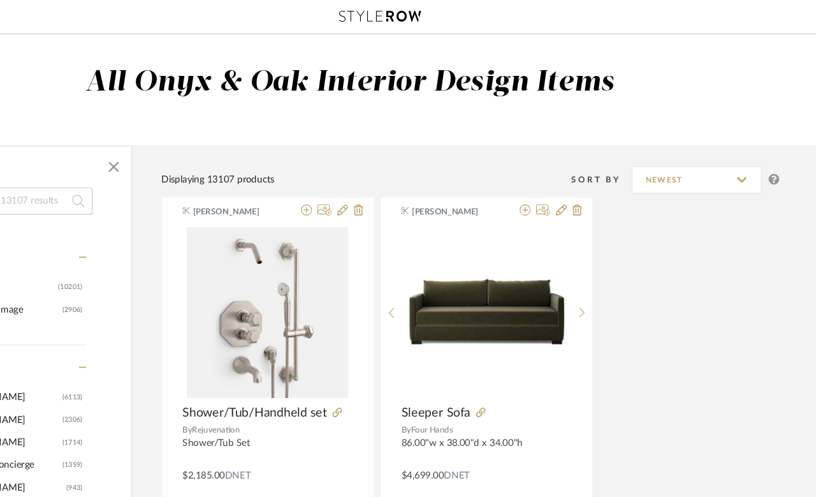
click at [376, 18] on icon at bounding box center [408, 15] width 77 height 10
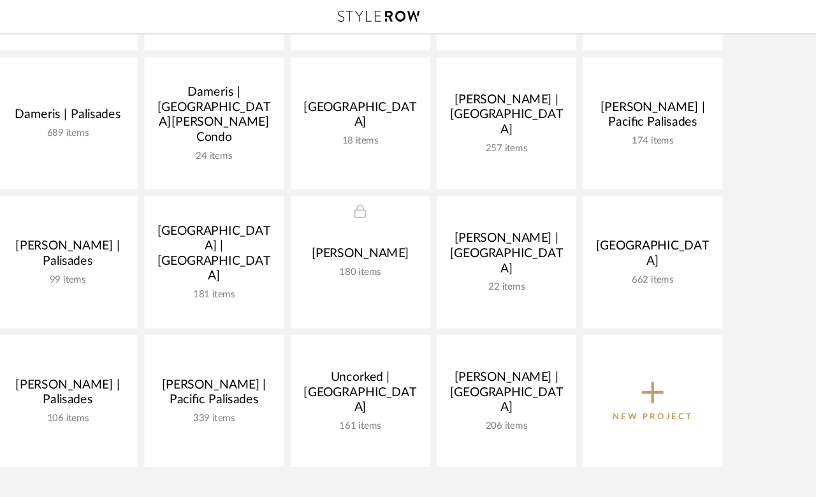
scroll to position [240, 0]
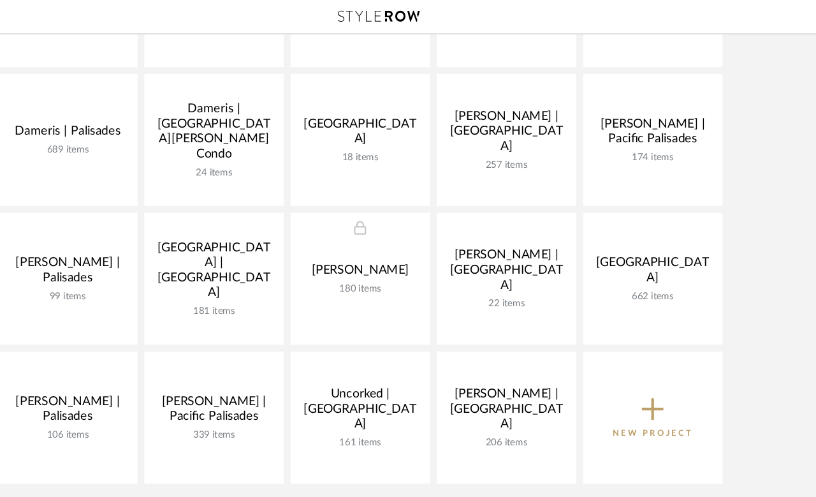
click at [0, 0] on link at bounding box center [0, 0] width 0 height 0
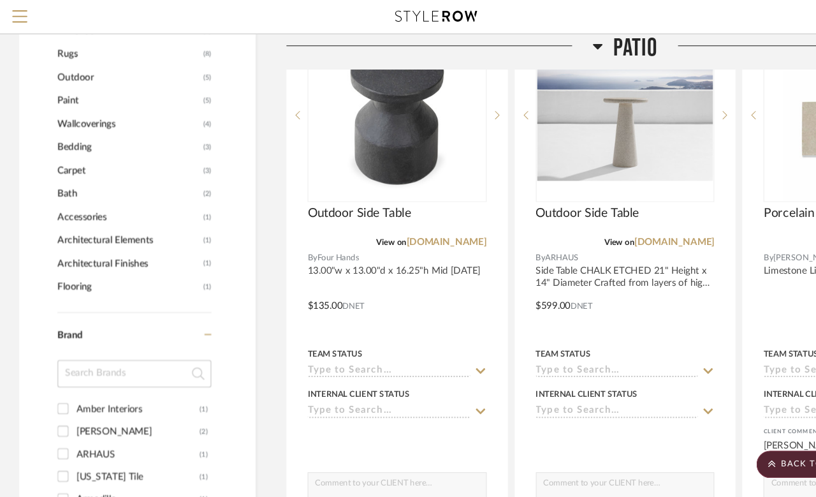
scroll to position [880, 0]
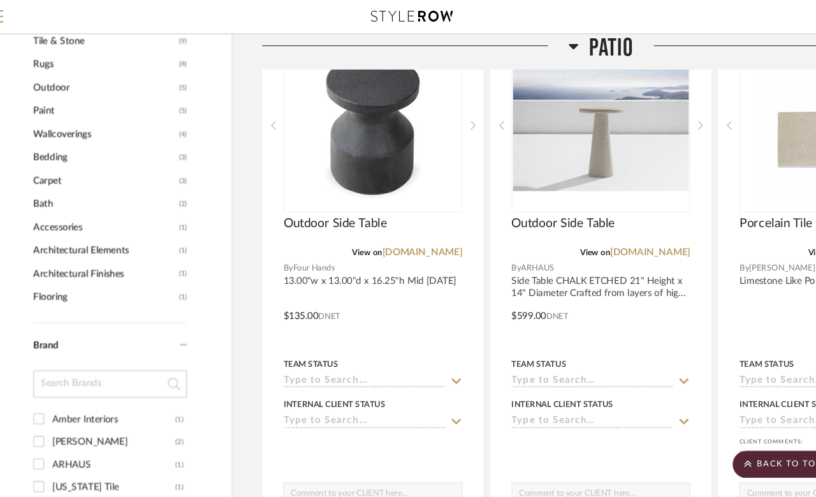
click at [406, 238] on link "[DOMAIN_NAME]" at bounding box center [418, 235] width 75 height 9
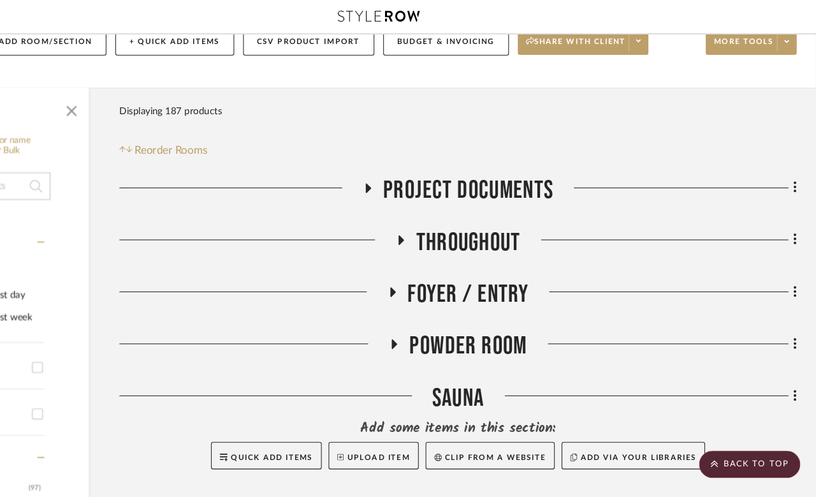
scroll to position [108, 102]
click at [393, 179] on h3 "Project Documents" at bounding box center [482, 178] width 178 height 27
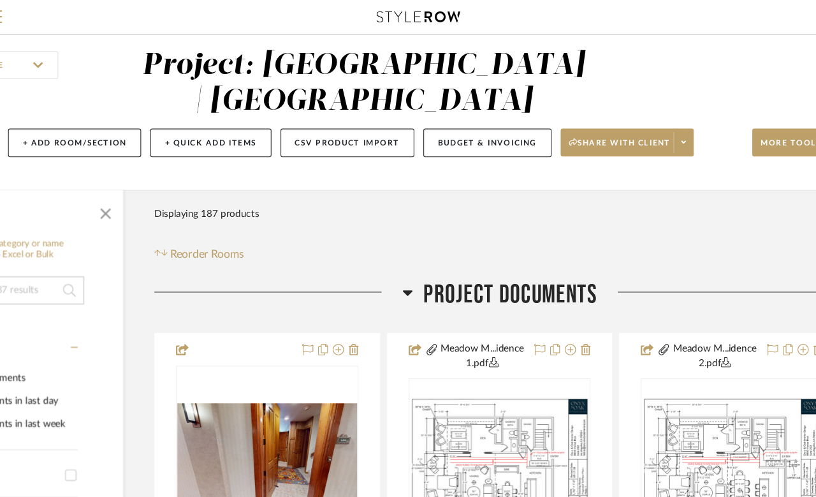
scroll to position [0, 102]
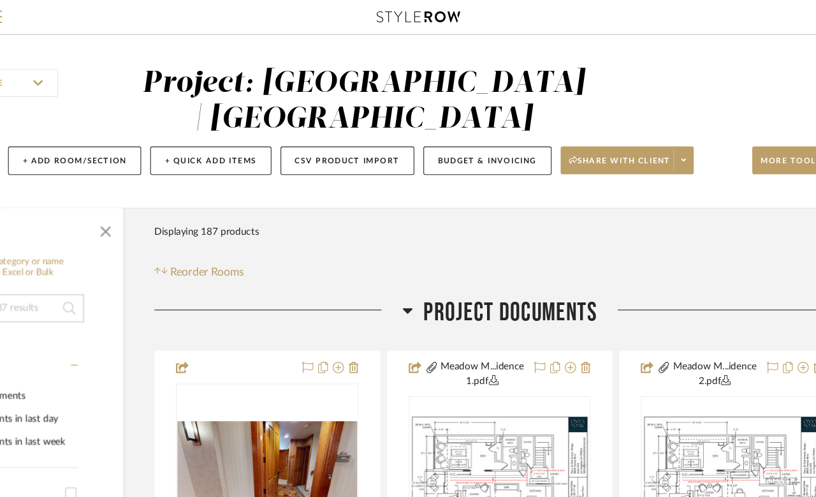
click at [393, 281] on h3 "Project Documents" at bounding box center [482, 285] width 178 height 27
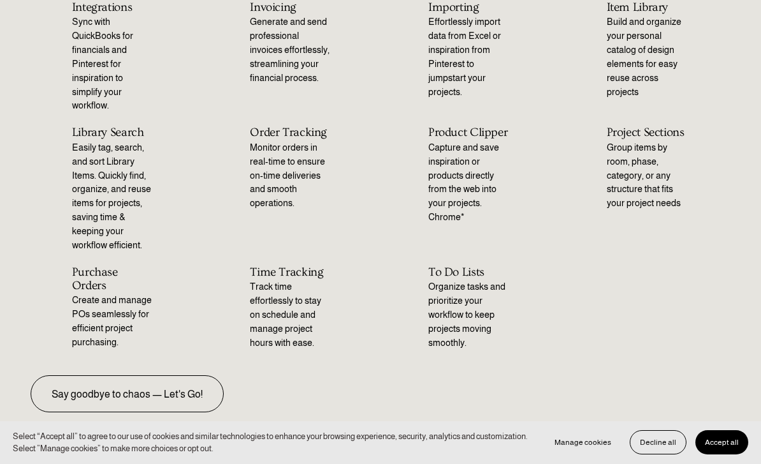
scroll to position [281, 0]
click at [494, 128] on h2 "Product Clipper" at bounding box center [469, 133] width 83 height 13
click at [463, 200] on p "Capture and save inspiration or products directly from the web into your projec…" at bounding box center [469, 184] width 83 height 84
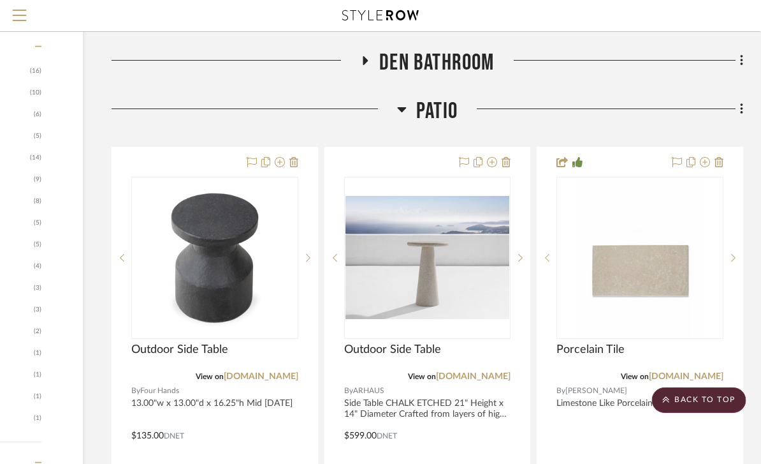
scroll to position [739, 157]
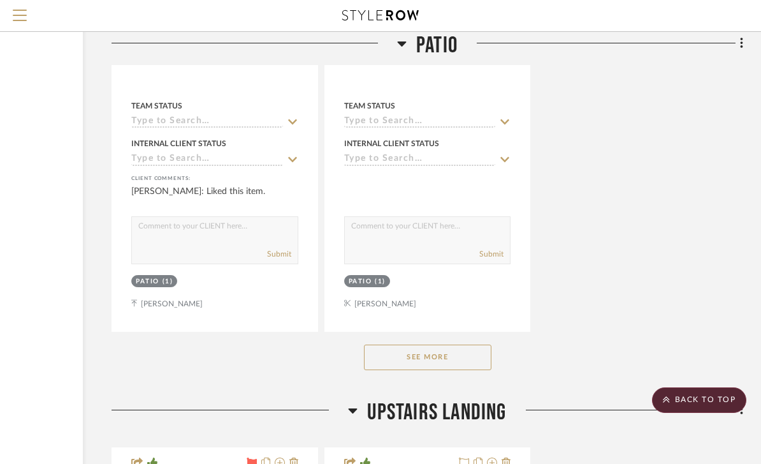
click at [469, 355] on button "See More" at bounding box center [428, 357] width 128 height 26
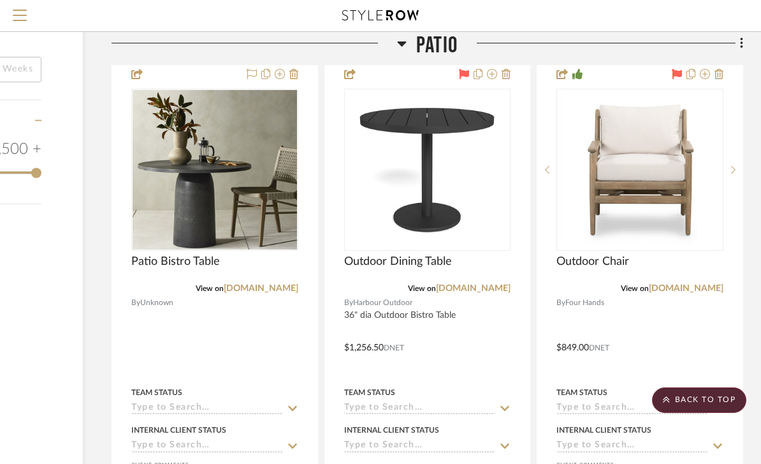
scroll to position [1959, 157]
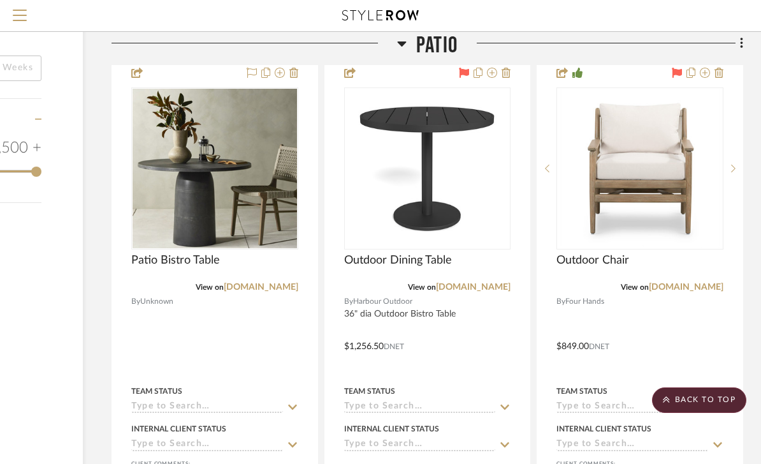
click at [702, 287] on link "[DOMAIN_NAME]" at bounding box center [686, 286] width 75 height 9
